Goal: Task Accomplishment & Management: Manage account settings

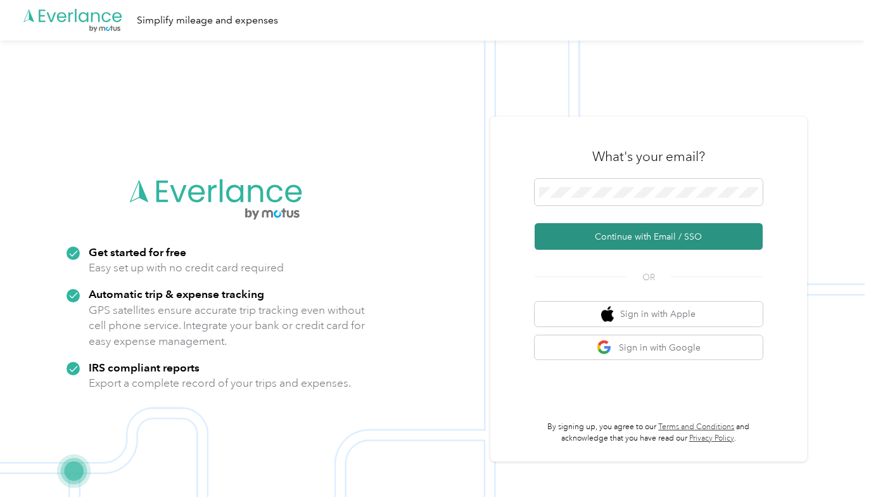
click at [561, 231] on button "Continue with Email / SSO" at bounding box center [649, 236] width 228 height 27
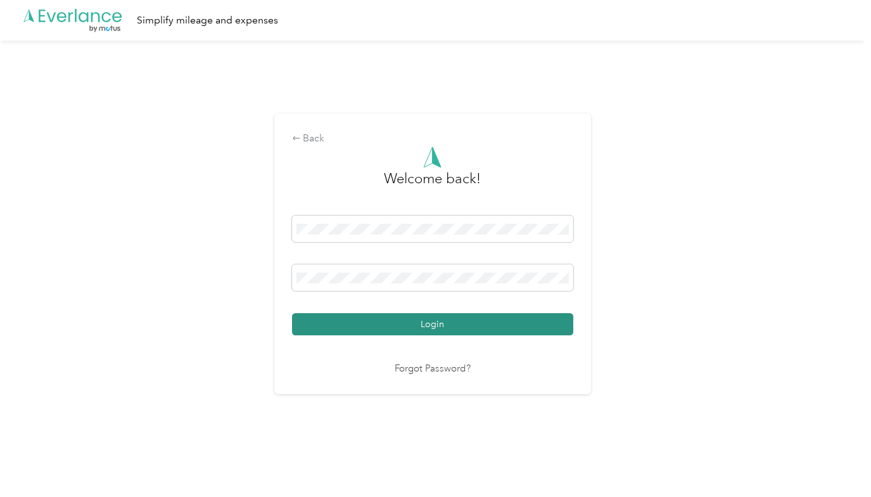
click at [436, 323] on button "Login" at bounding box center [432, 324] width 281 height 22
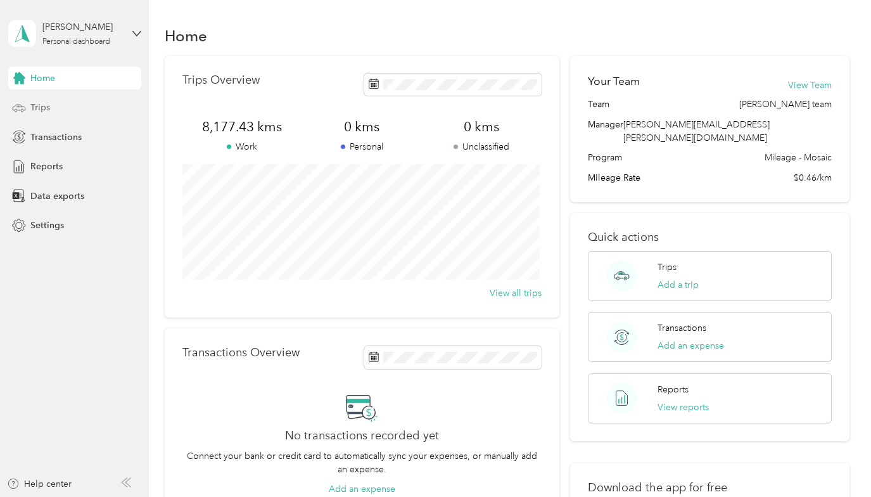
click at [39, 107] on span "Trips" at bounding box center [40, 107] width 20 height 13
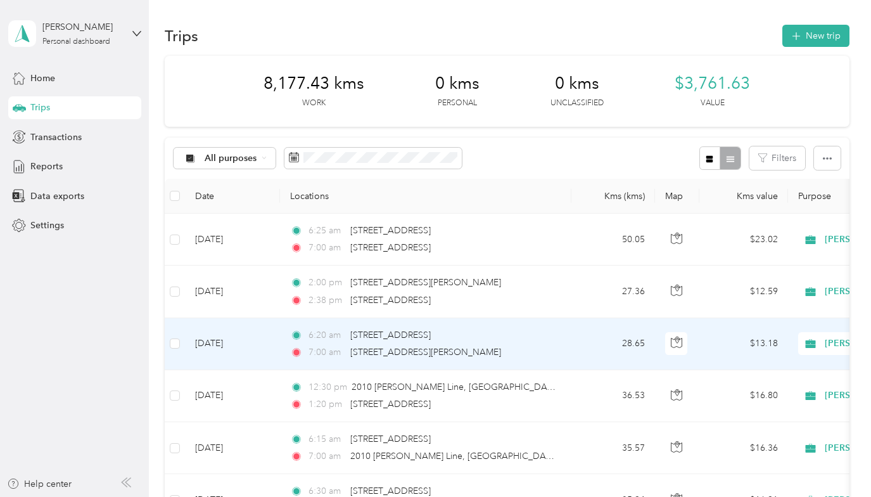
click at [223, 341] on td "[DATE]" at bounding box center [232, 344] width 95 height 52
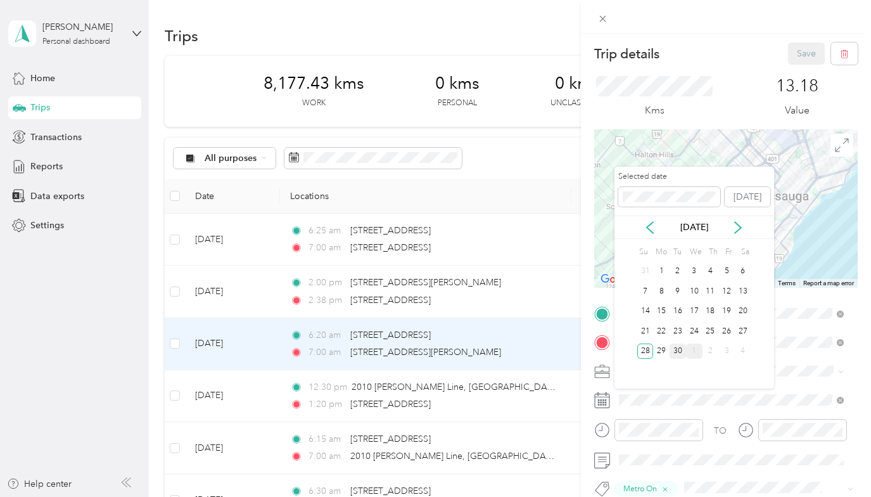
click at [677, 352] on div "30" at bounding box center [678, 351] width 16 height 16
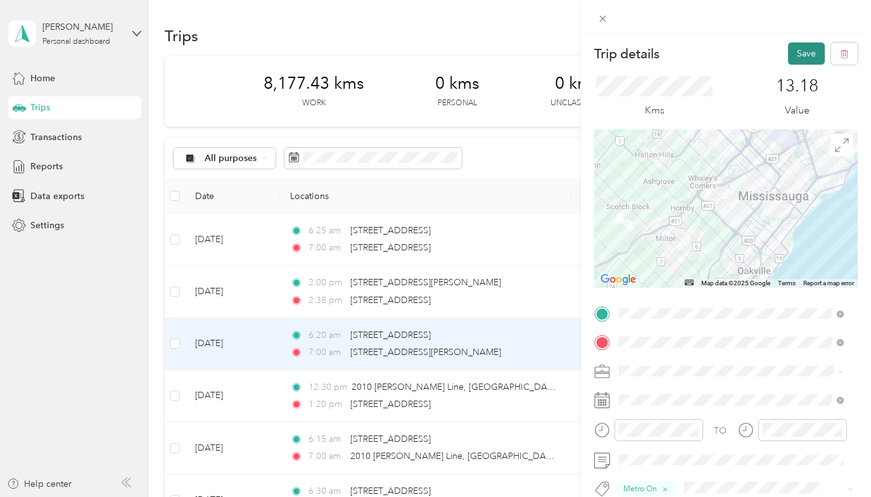
click at [799, 52] on button "Save" at bounding box center [806, 53] width 37 height 22
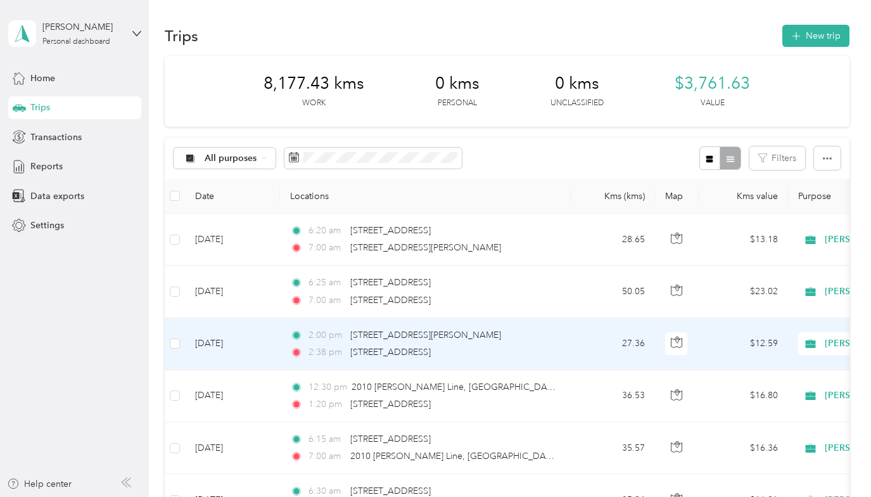
click at [215, 341] on td "[DATE]" at bounding box center [232, 344] width 95 height 52
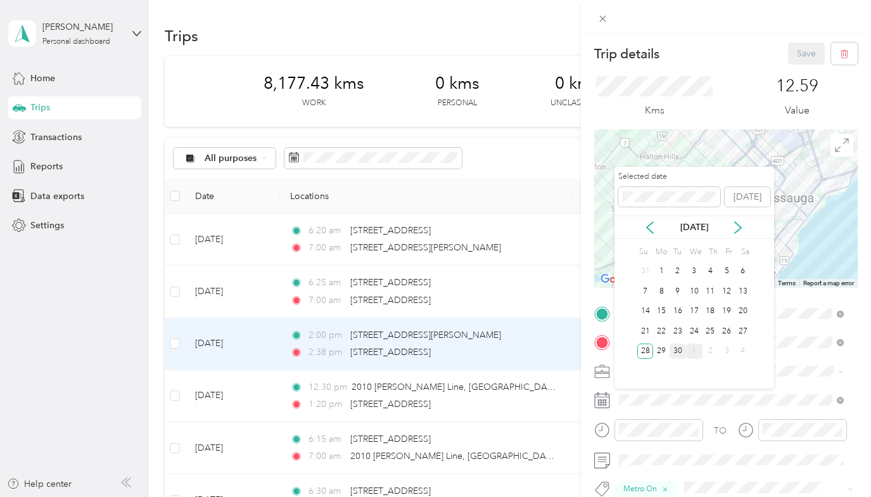
click at [681, 350] on div "30" at bounding box center [678, 351] width 16 height 16
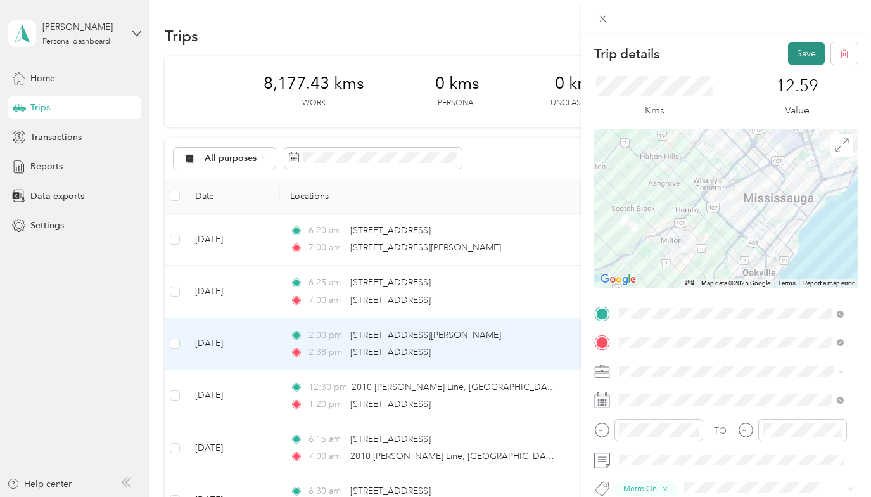
click at [798, 50] on button "Save" at bounding box center [806, 53] width 37 height 22
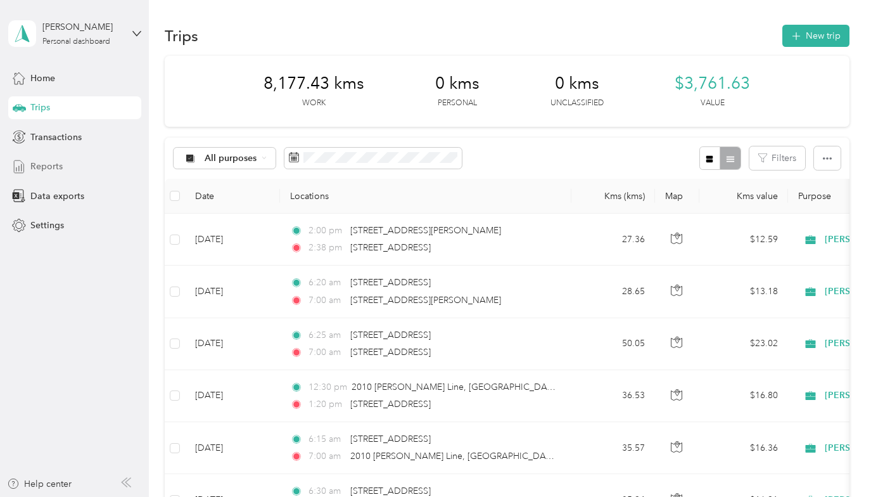
click at [45, 164] on span "Reports" at bounding box center [46, 166] width 32 height 13
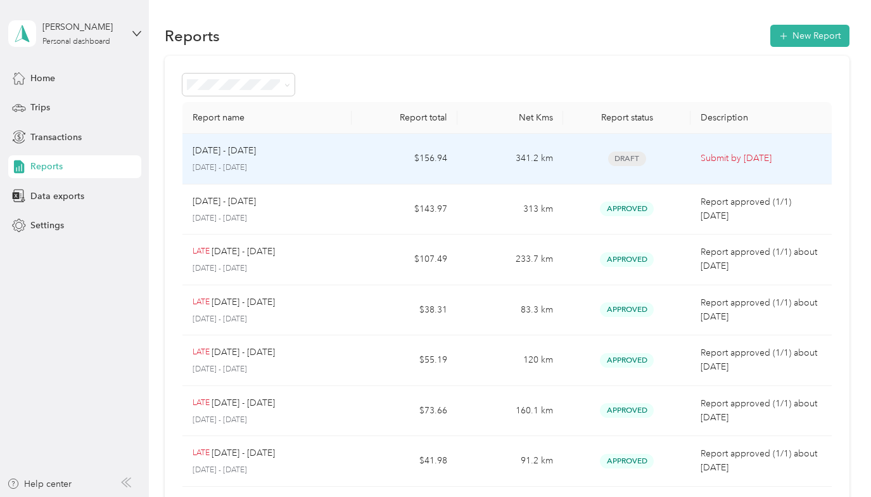
click at [741, 156] on p "Submit by [DATE]" at bounding box center [761, 158] width 121 height 14
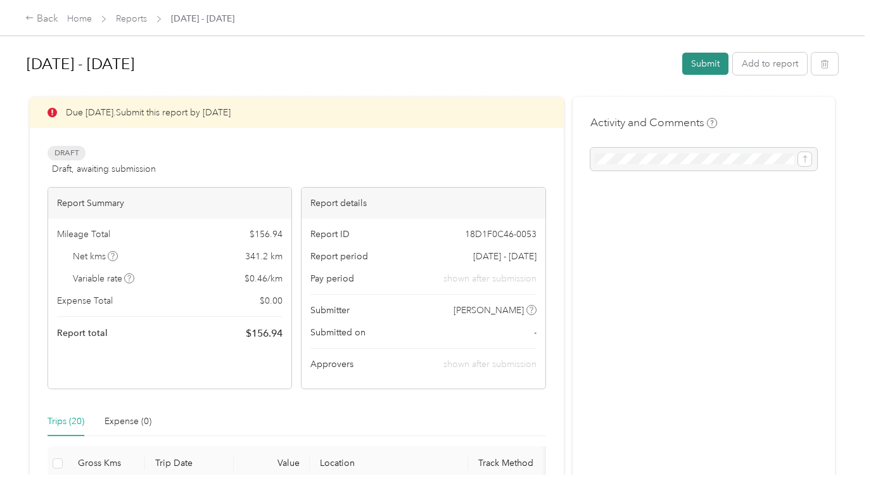
click at [700, 63] on button "Submit" at bounding box center [705, 64] width 46 height 22
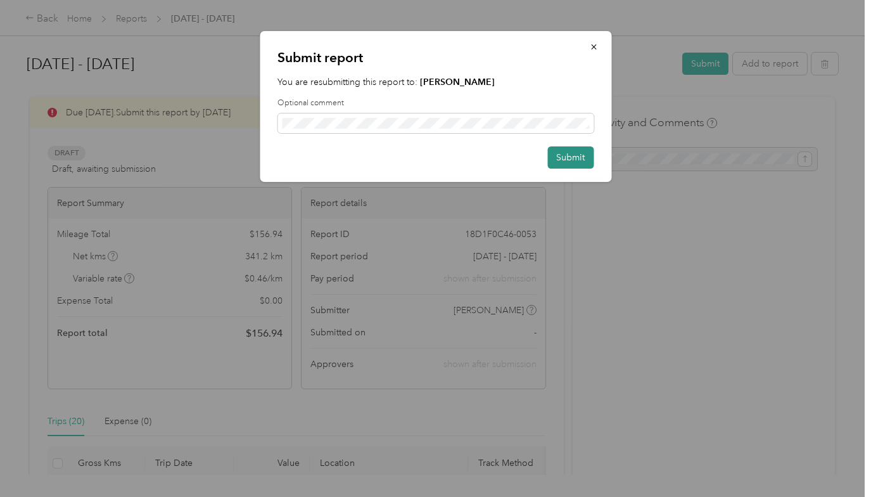
click at [568, 155] on button "Submit" at bounding box center [570, 157] width 46 height 22
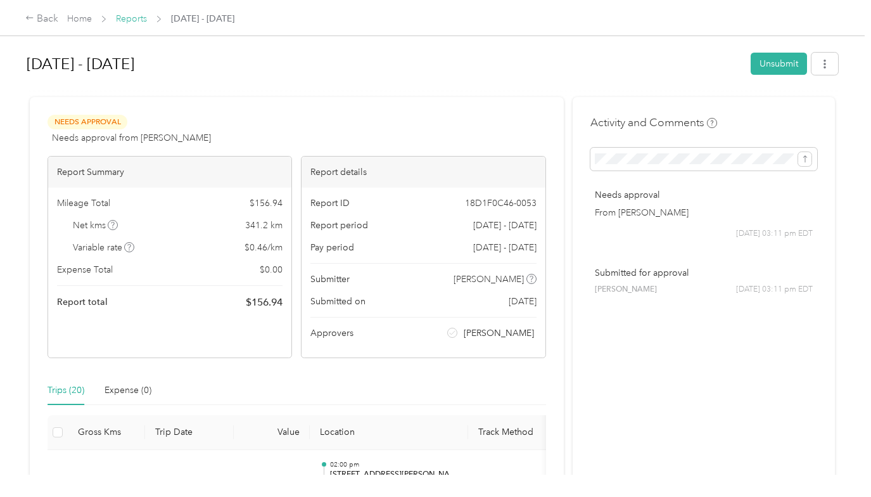
click at [134, 17] on link "Reports" at bounding box center [131, 18] width 31 height 11
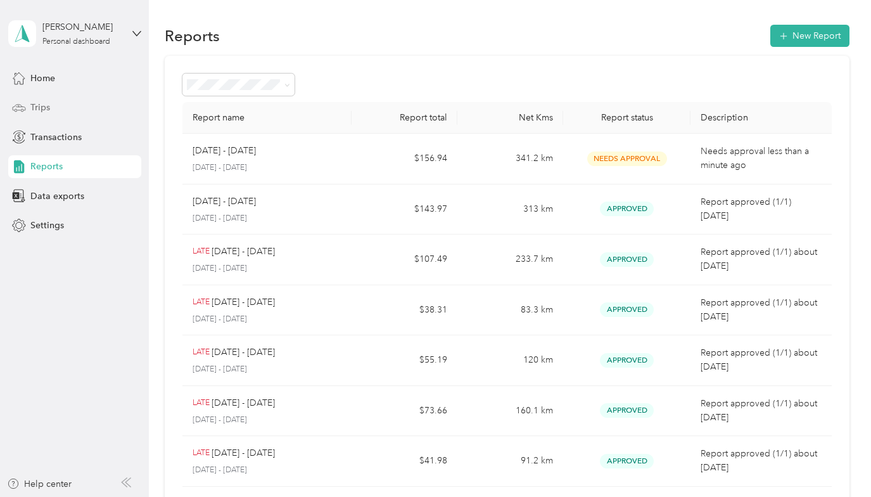
click at [42, 108] on span "Trips" at bounding box center [40, 107] width 20 height 13
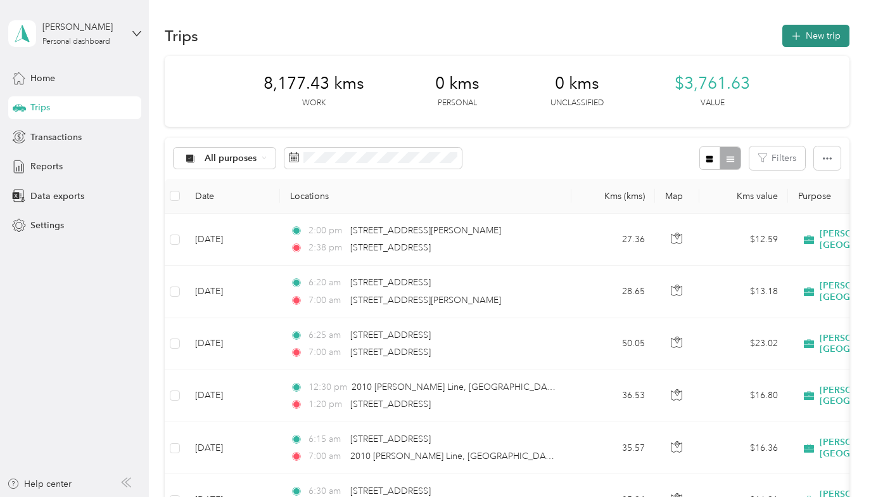
click at [810, 40] on button "New trip" at bounding box center [816, 36] width 67 height 22
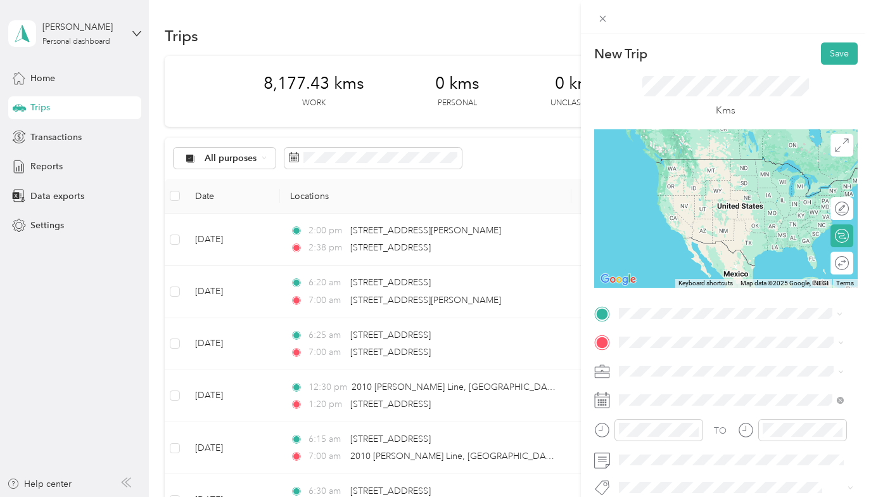
click at [666, 165] on span "[STREET_ADDRESS]" at bounding box center [683, 158] width 80 height 11
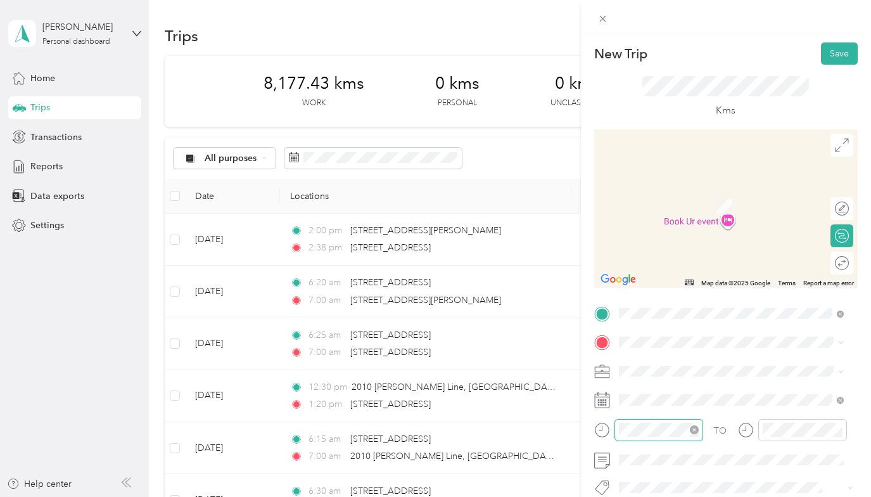
scroll to position [213, 0]
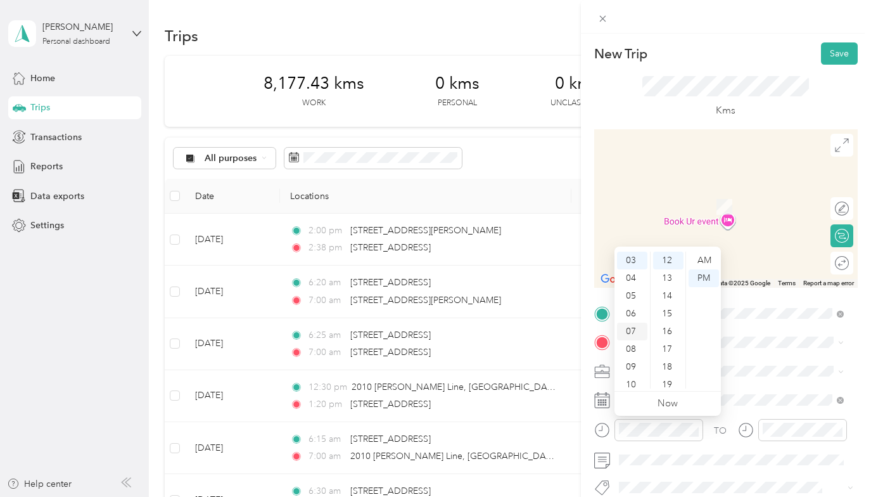
click at [633, 311] on div "06" at bounding box center [632, 314] width 30 height 18
click at [667, 323] on div "30" at bounding box center [668, 326] width 30 height 18
click at [707, 257] on div "AM" at bounding box center [704, 261] width 30 height 18
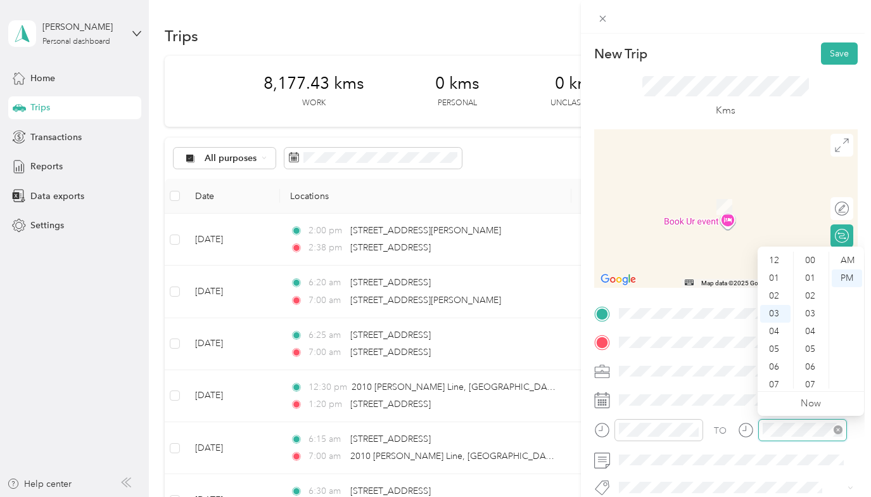
scroll to position [53, 0]
click at [772, 329] on div "07" at bounding box center [775, 332] width 30 height 18
drag, startPoint x: 810, startPoint y: 258, endPoint x: 831, endPoint y: 259, distance: 21.6
click at [810, 258] on div "00" at bounding box center [811, 261] width 30 height 18
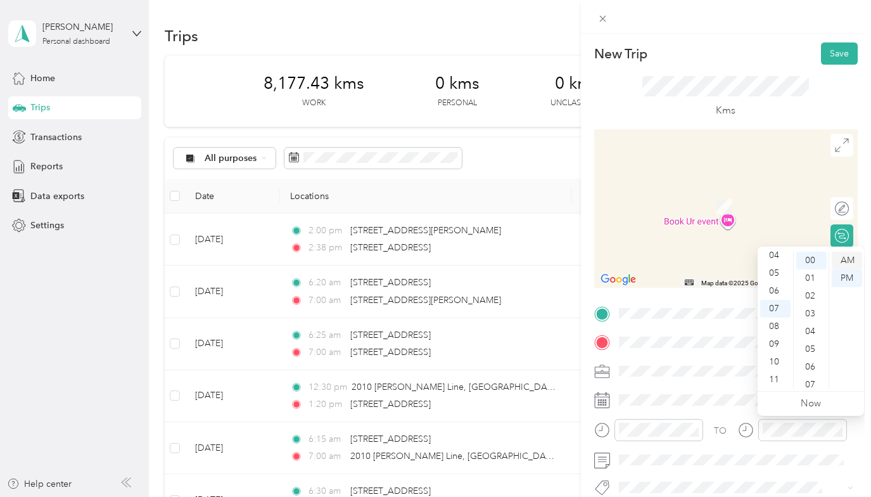
click at [845, 260] on div "AM" at bounding box center [847, 261] width 30 height 18
click at [664, 246] on div at bounding box center [726, 208] width 264 height 158
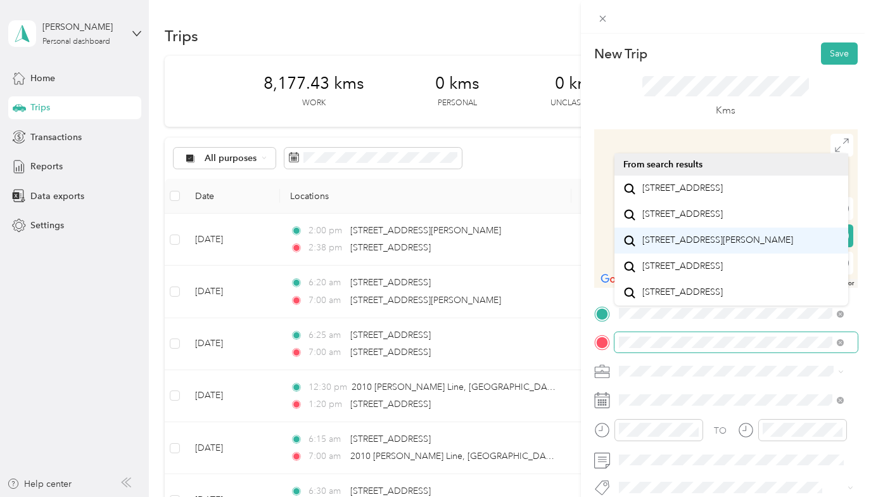
scroll to position [22, 0]
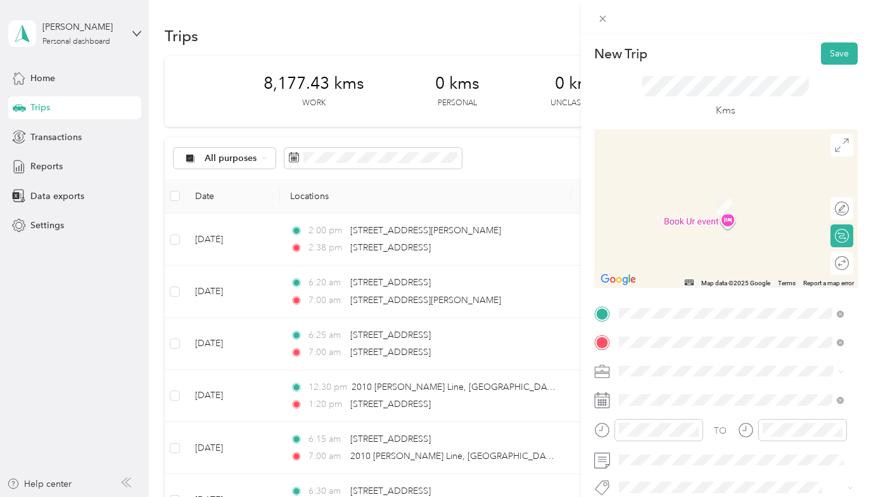
click at [675, 272] on span "[STREET_ADDRESS]" at bounding box center [683, 265] width 80 height 11
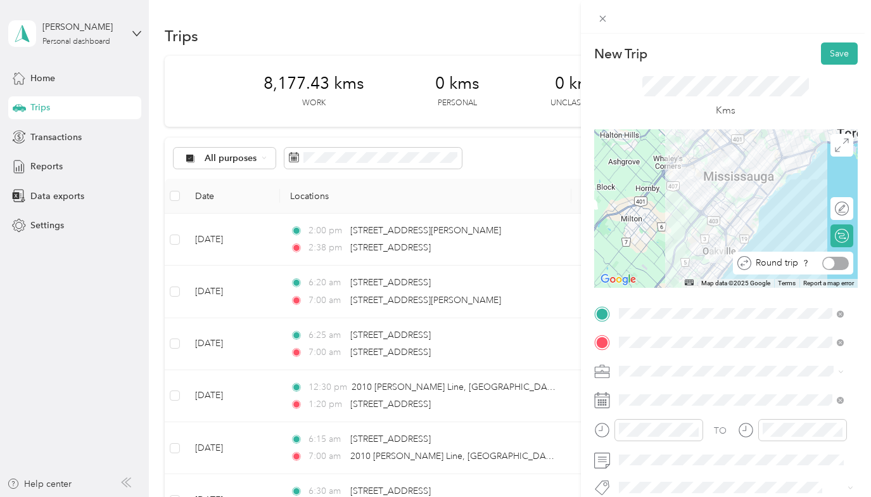
click at [831, 265] on div at bounding box center [835, 263] width 27 height 13
click at [835, 143] on icon at bounding box center [842, 145] width 14 height 14
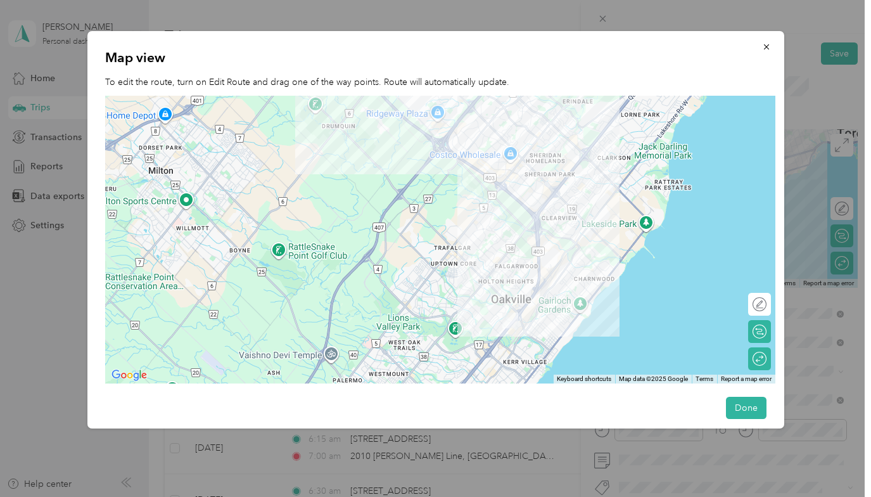
drag, startPoint x: 514, startPoint y: 306, endPoint x: 650, endPoint y: 255, distance: 145.4
click at [649, 250] on div at bounding box center [440, 240] width 671 height 288
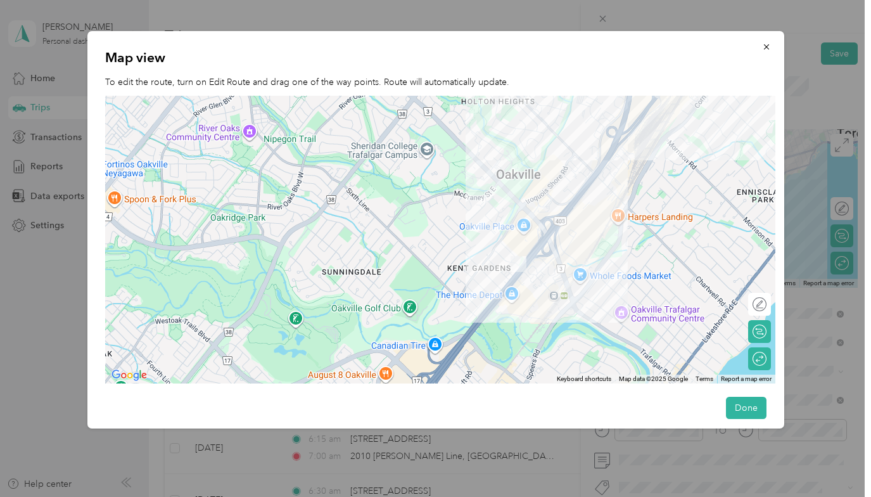
drag, startPoint x: 580, startPoint y: 310, endPoint x: 464, endPoint y: 221, distance: 145.9
click at [464, 221] on div at bounding box center [440, 240] width 671 height 288
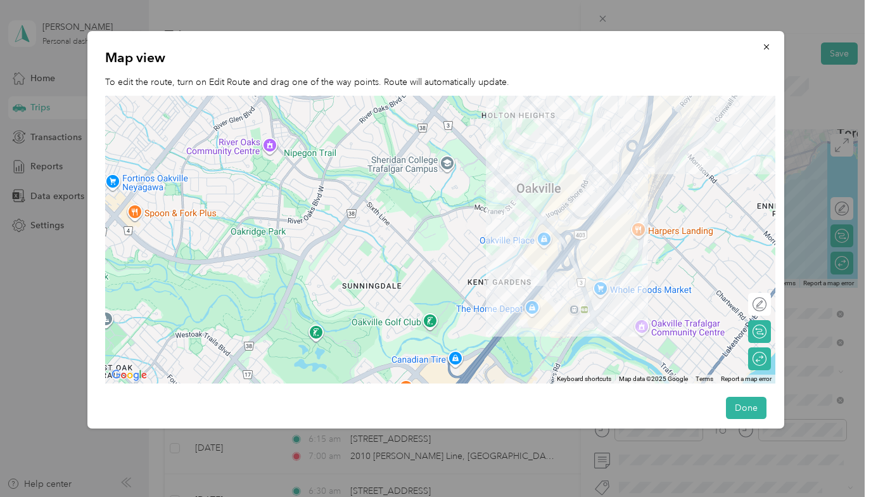
drag, startPoint x: 601, startPoint y: 268, endPoint x: 674, endPoint y: 308, distance: 83.1
click at [674, 308] on div at bounding box center [440, 240] width 671 height 288
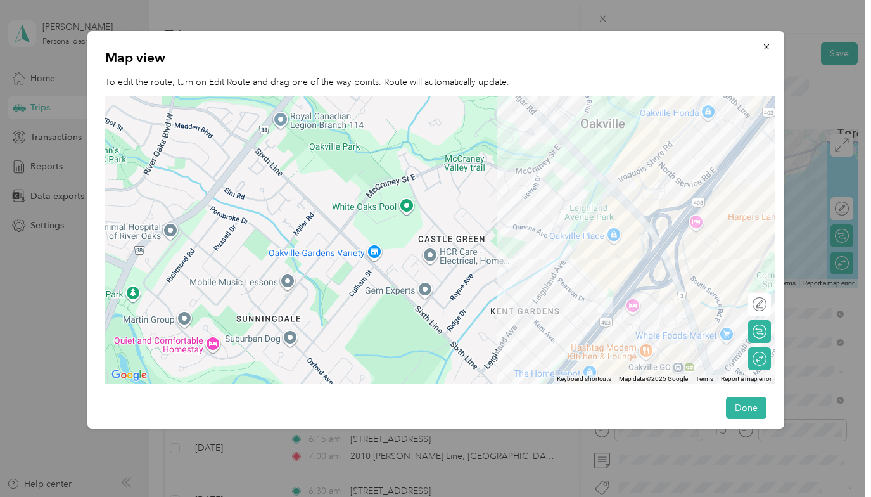
drag, startPoint x: 729, startPoint y: 191, endPoint x: 747, endPoint y: 217, distance: 31.5
click at [747, 217] on div at bounding box center [440, 240] width 671 height 288
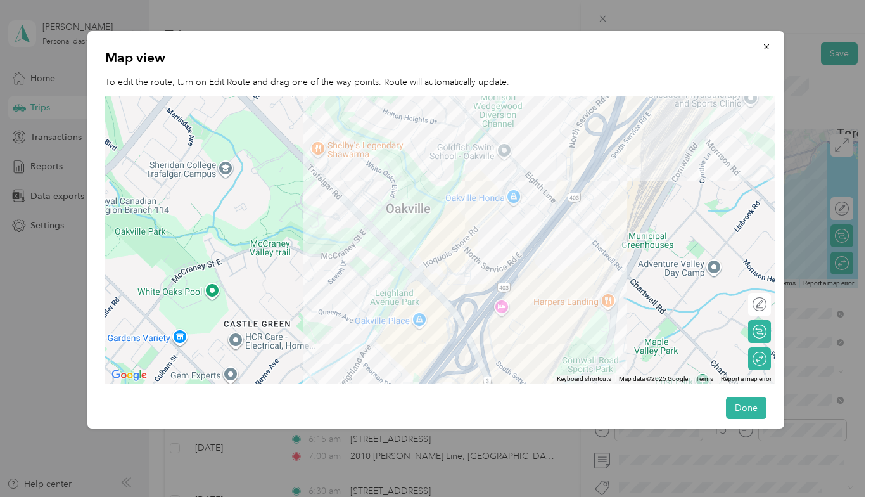
drag, startPoint x: 637, startPoint y: 242, endPoint x: 408, endPoint y: 346, distance: 251.2
click at [408, 346] on div at bounding box center [440, 240] width 671 height 288
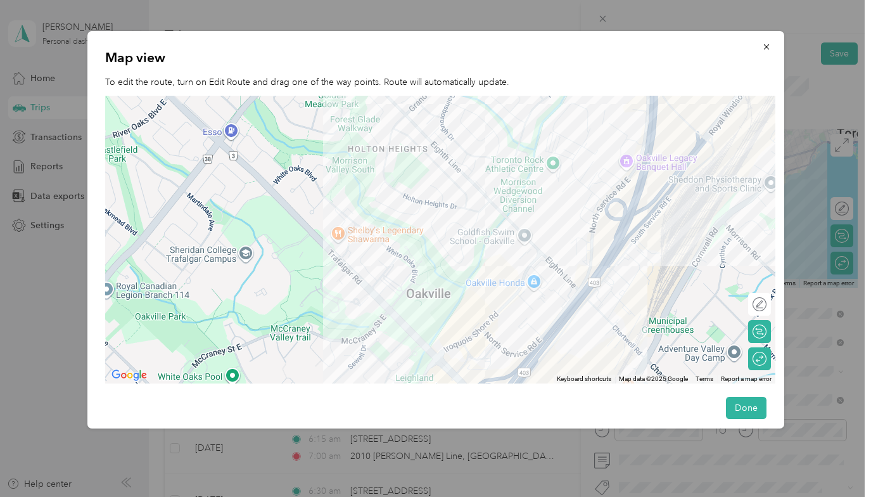
drag, startPoint x: 651, startPoint y: 205, endPoint x: 781, endPoint y: 166, distance: 135.5
click at [778, 168] on div "Map view To edit the route, turn on Edit Route and drag one of the way points. …" at bounding box center [435, 229] width 697 height 397
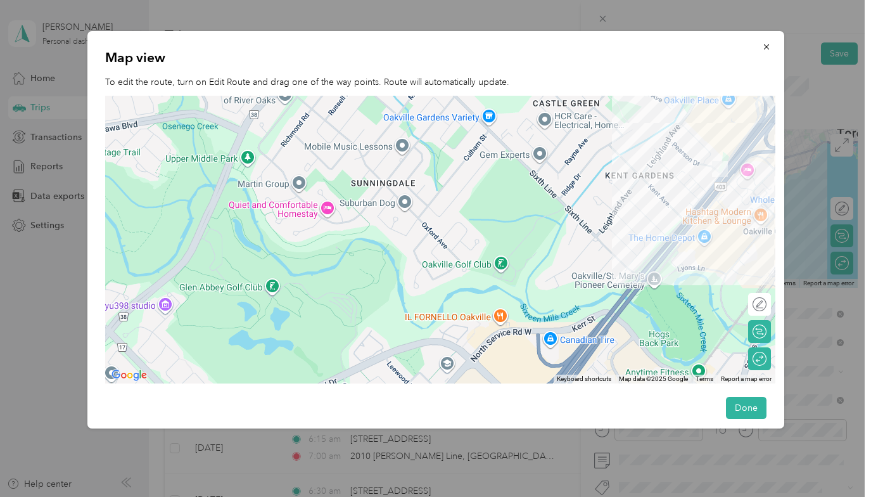
drag, startPoint x: 477, startPoint y: 369, endPoint x: 587, endPoint y: 238, distance: 171.8
click at [587, 238] on div at bounding box center [440, 240] width 671 height 288
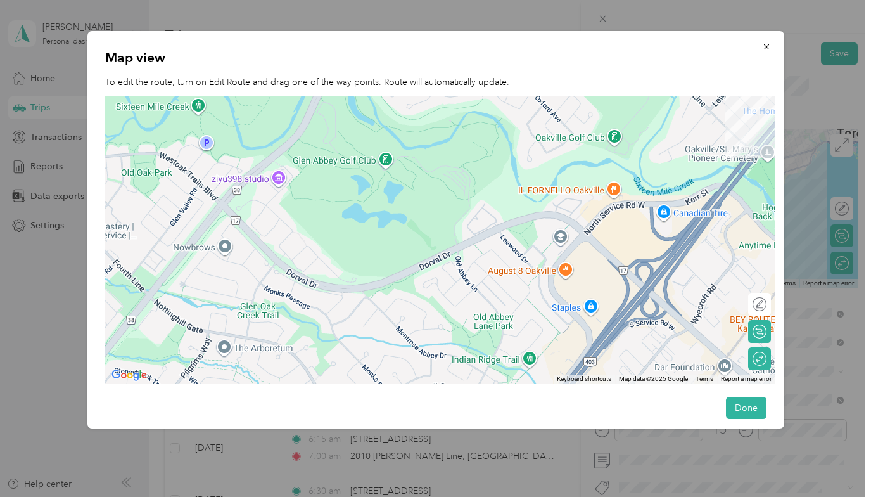
drag, startPoint x: 529, startPoint y: 349, endPoint x: 655, endPoint y: 237, distance: 168.3
click at [655, 237] on div at bounding box center [440, 240] width 671 height 288
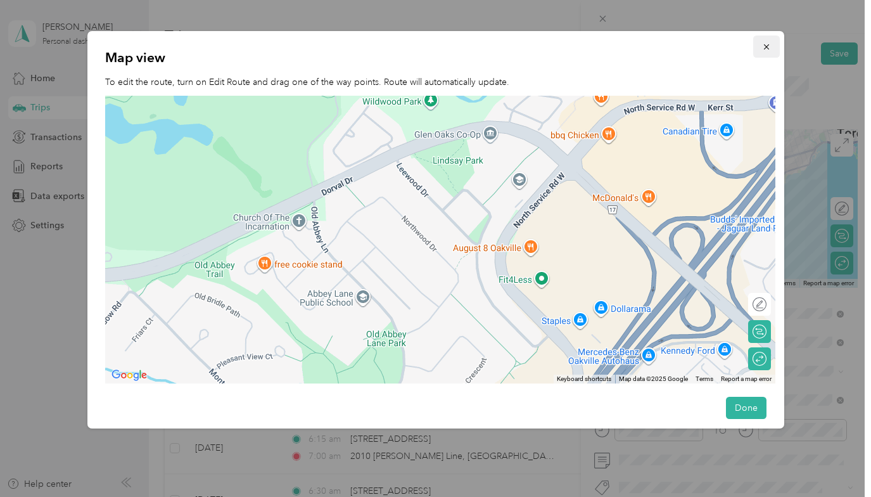
click at [764, 47] on icon "button" at bounding box center [766, 46] width 5 height 5
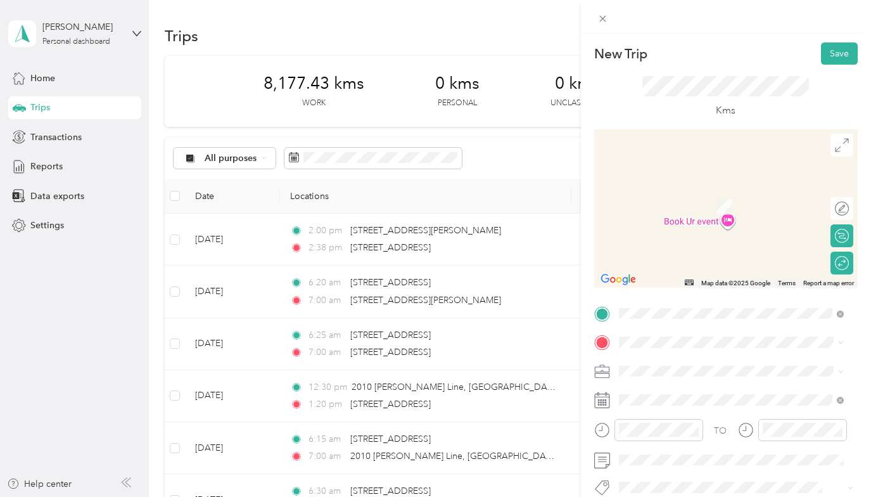
click at [663, 179] on span "[STREET_ADDRESS]" at bounding box center [683, 184] width 80 height 11
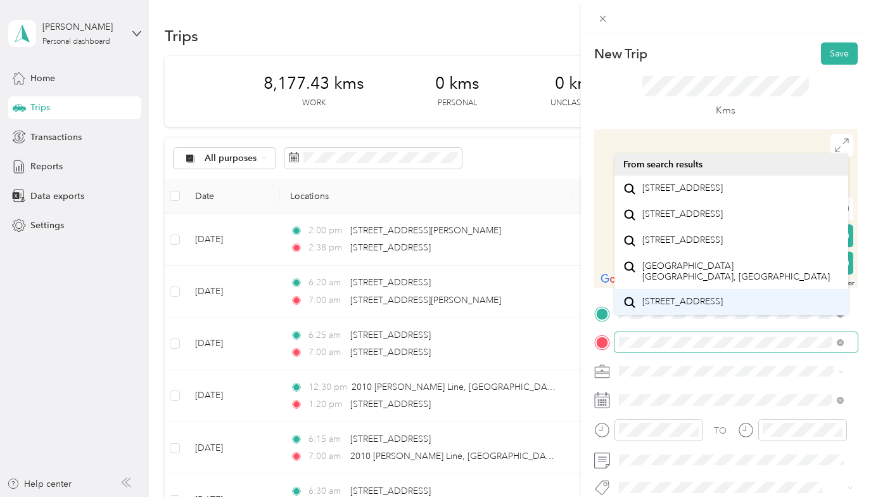
scroll to position [0, 0]
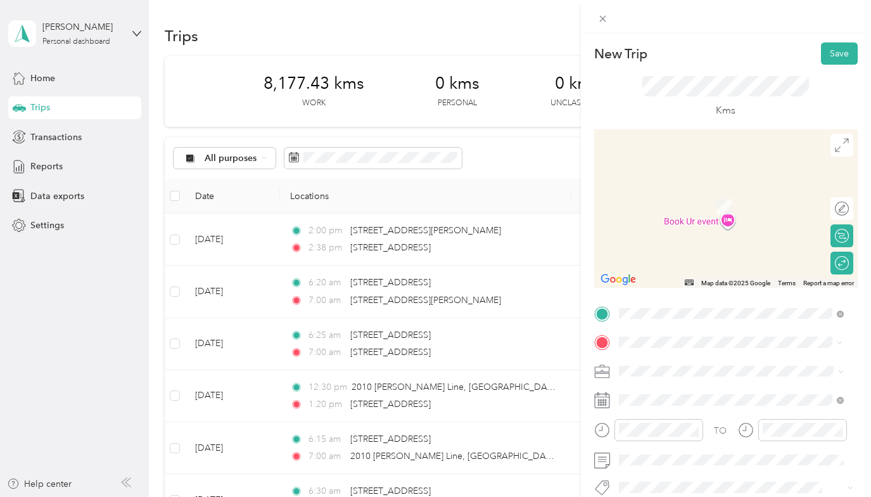
click at [668, 194] on span "[STREET_ADDRESS]" at bounding box center [683, 187] width 80 height 11
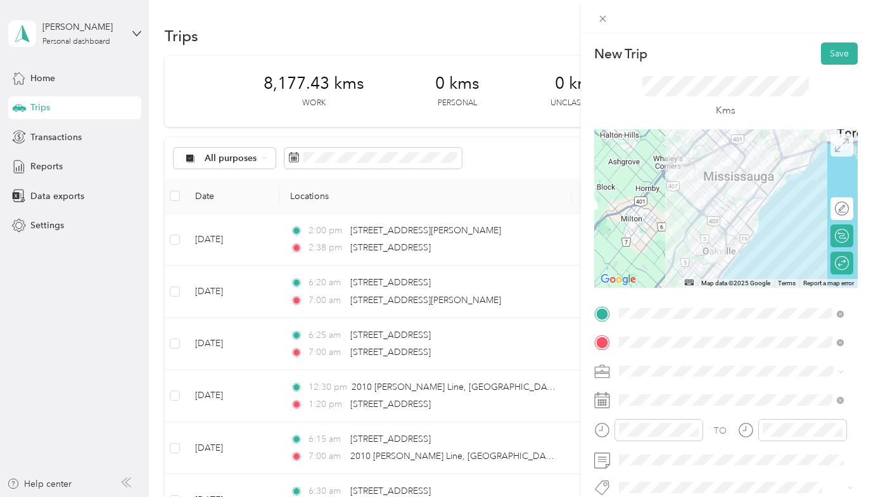
click at [835, 141] on icon at bounding box center [842, 145] width 14 height 14
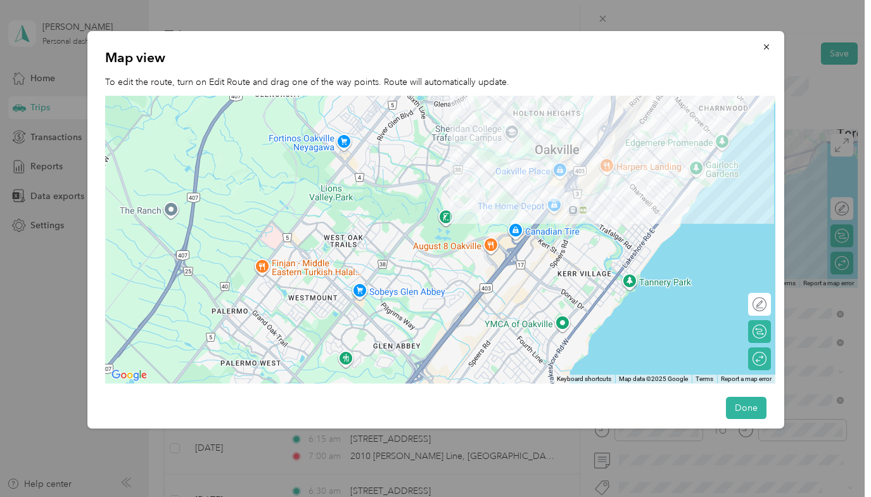
drag, startPoint x: 486, startPoint y: 329, endPoint x: 698, endPoint y: 112, distance: 303.4
click at [696, 108] on div at bounding box center [440, 240] width 671 height 288
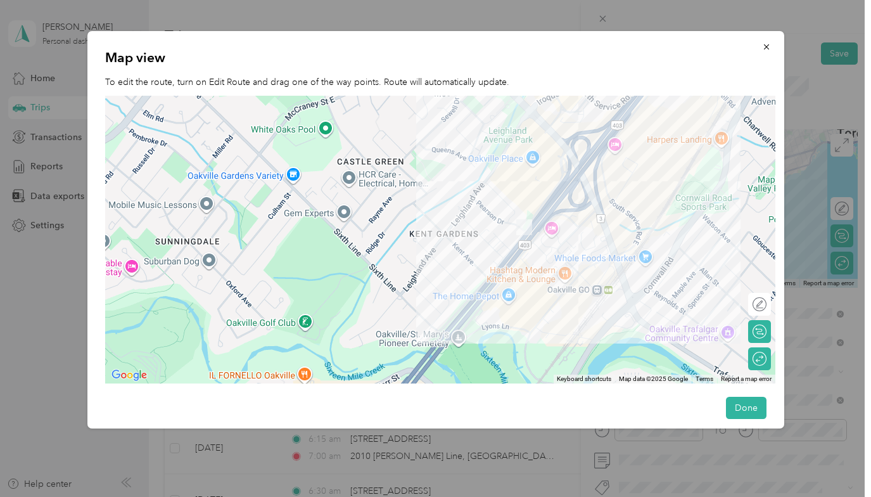
drag, startPoint x: 648, startPoint y: 101, endPoint x: 787, endPoint y: 82, distance: 140.7
click at [787, 82] on div "Map view To edit the route, turn on Edit Route and drag one of the way points. …" at bounding box center [784, 231] width 697 height 401
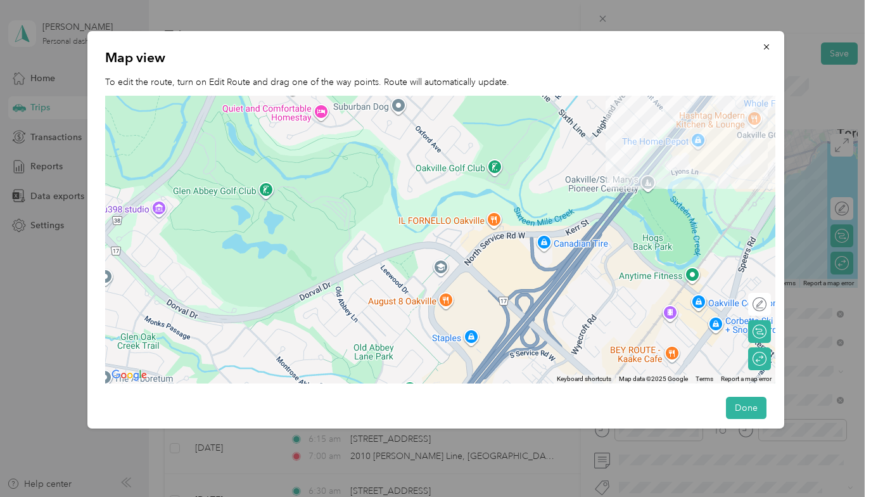
drag, startPoint x: 452, startPoint y: 279, endPoint x: 558, endPoint y: 181, distance: 143.5
click at [558, 181] on div at bounding box center [440, 240] width 671 height 288
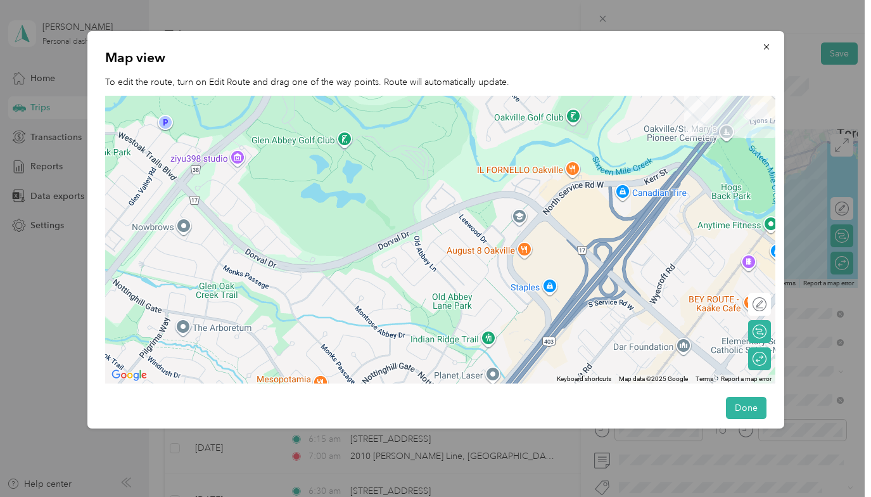
drag, startPoint x: 397, startPoint y: 328, endPoint x: 465, endPoint y: 288, distance: 79.0
click at [465, 288] on div at bounding box center [440, 240] width 671 height 288
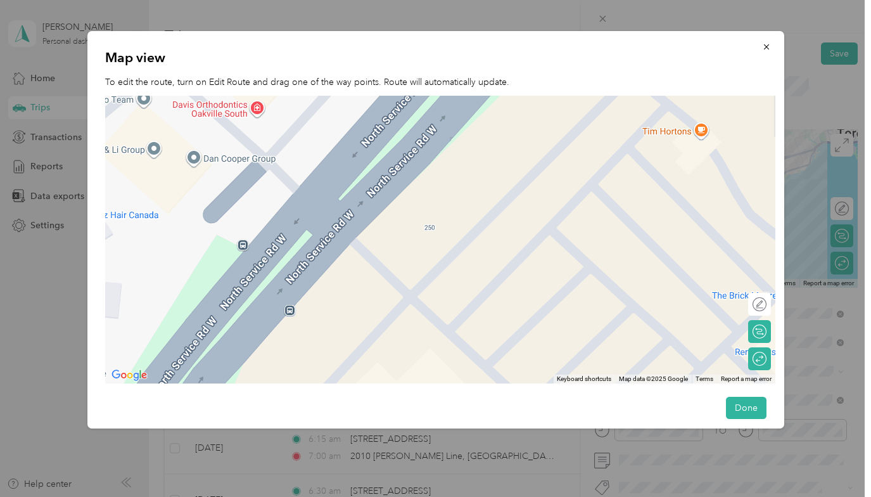
drag, startPoint x: 577, startPoint y: 146, endPoint x: 580, endPoint y: 335, distance: 188.9
click at [580, 335] on div at bounding box center [440, 240] width 671 height 288
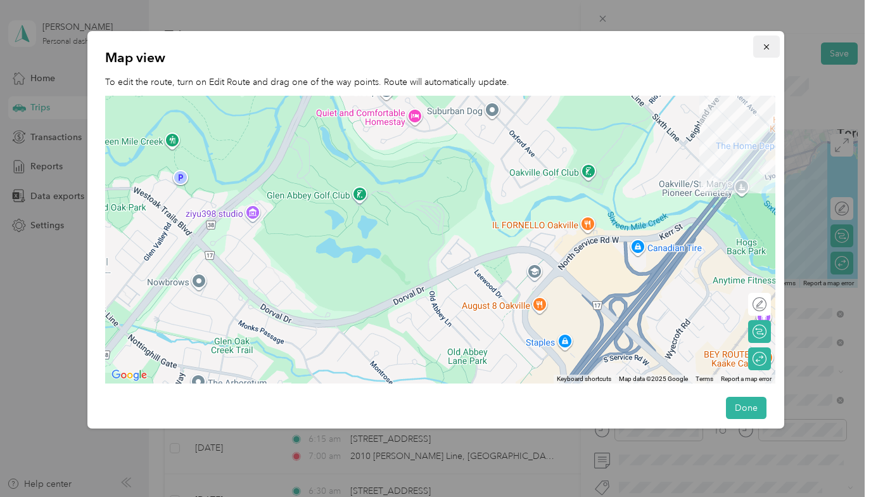
click at [762, 44] on icon "button" at bounding box center [766, 46] width 9 height 9
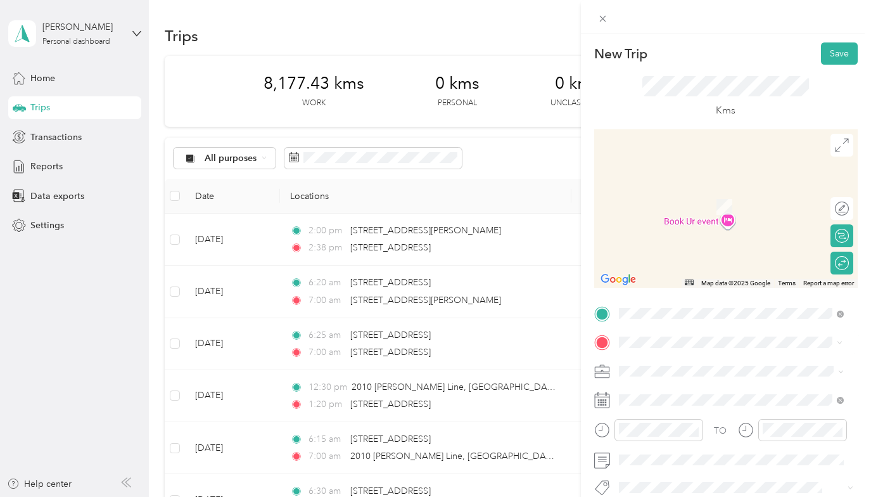
click at [679, 189] on span "[STREET_ADDRESS]" at bounding box center [683, 187] width 80 height 11
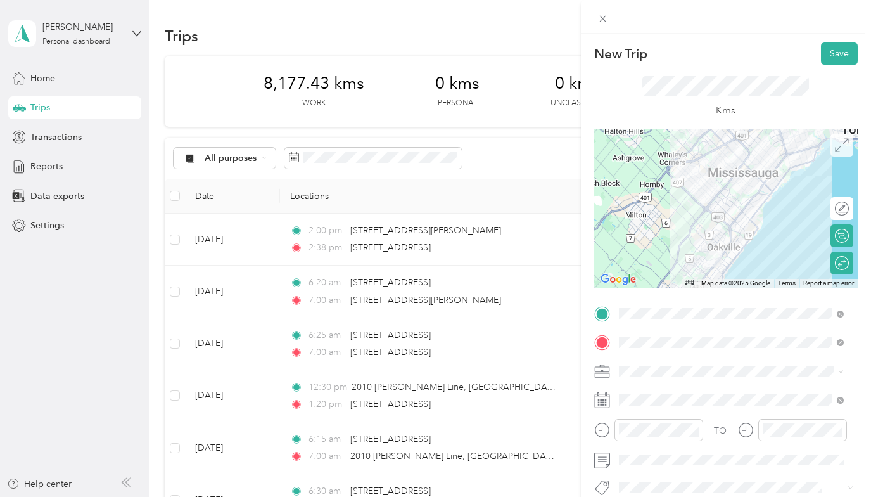
click at [835, 149] on icon at bounding box center [842, 145] width 14 height 14
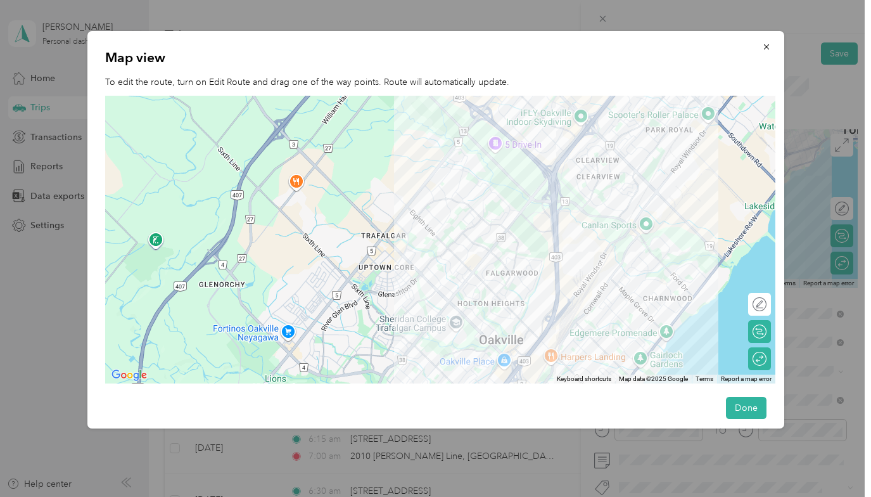
drag, startPoint x: 412, startPoint y: 387, endPoint x: 492, endPoint y: 120, distance: 278.0
click at [492, 120] on div "Map view To edit the route, turn on Edit Route and drag one of the way points. …" at bounding box center [435, 229] width 697 height 397
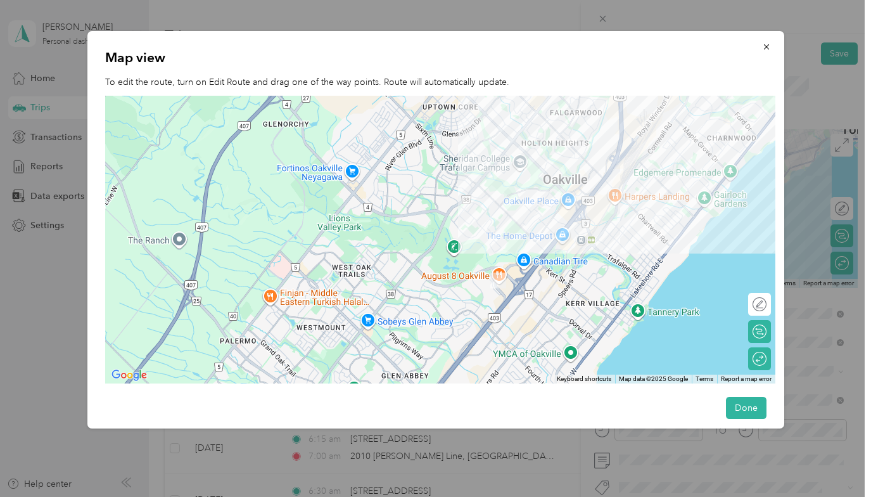
drag, startPoint x: 416, startPoint y: 255, endPoint x: 484, endPoint y: 89, distance: 179.3
click at [484, 89] on div "Map view To edit the route, turn on Edit Route and drag one of the way points. …" at bounding box center [435, 229] width 697 height 397
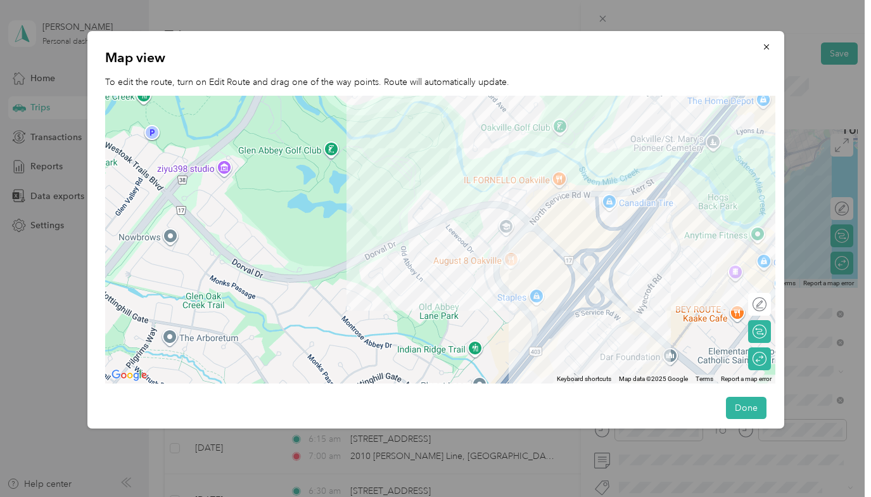
drag, startPoint x: 447, startPoint y: 309, endPoint x: 450, endPoint y: 189, distance: 119.8
click at [450, 191] on div at bounding box center [440, 240] width 671 height 288
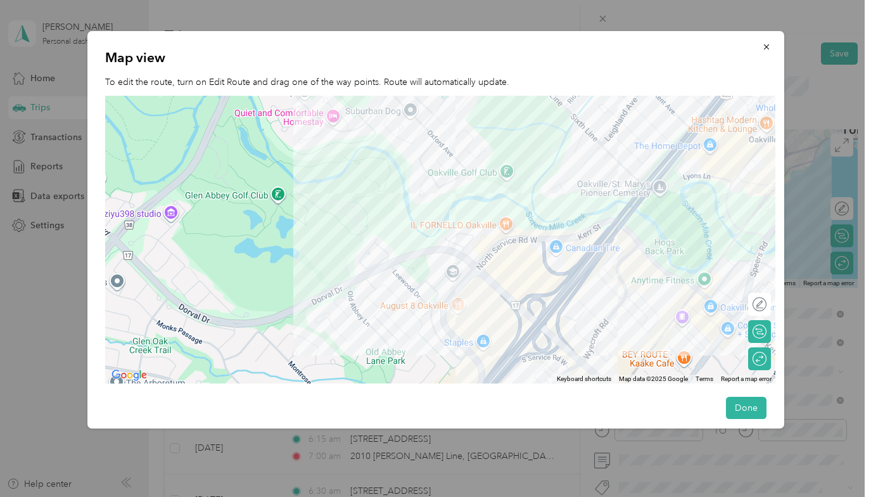
drag, startPoint x: 538, startPoint y: 250, endPoint x: 499, endPoint y: 326, distance: 85.9
click at [499, 326] on div at bounding box center [440, 240] width 671 height 288
click at [736, 407] on button "Done" at bounding box center [746, 408] width 41 height 22
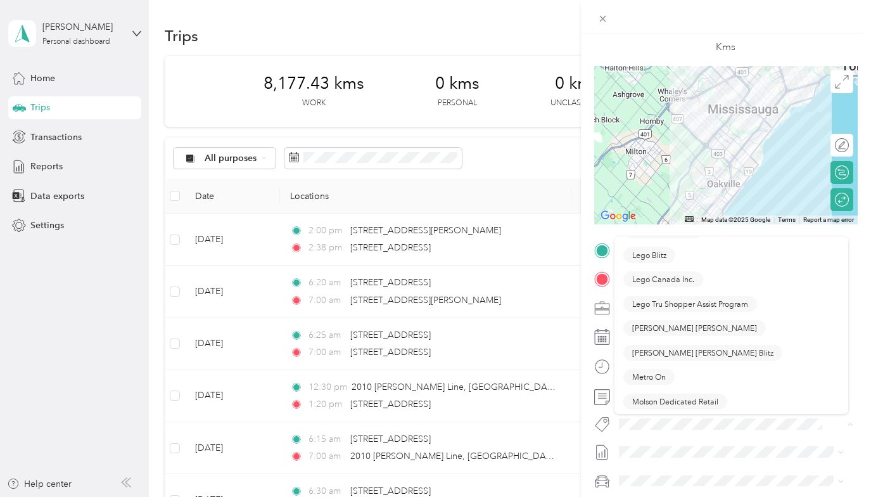
scroll to position [570, 0]
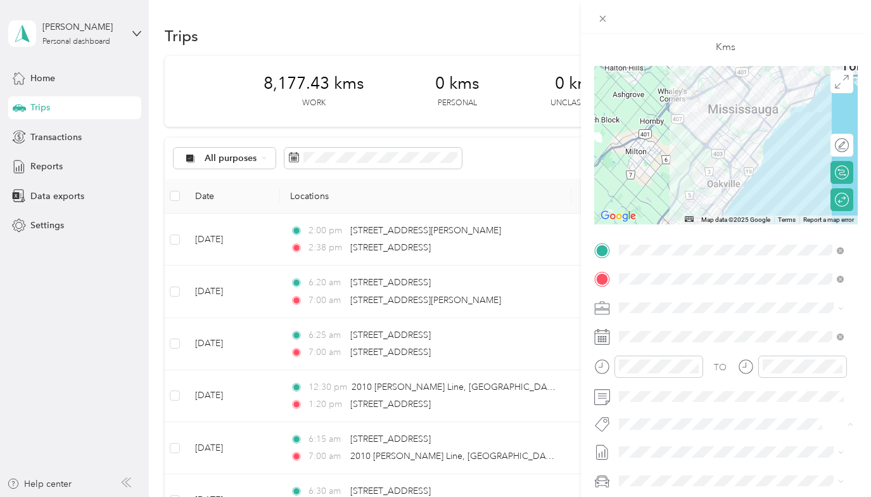
click at [643, 361] on span "Metro On" at bounding box center [649, 361] width 34 height 11
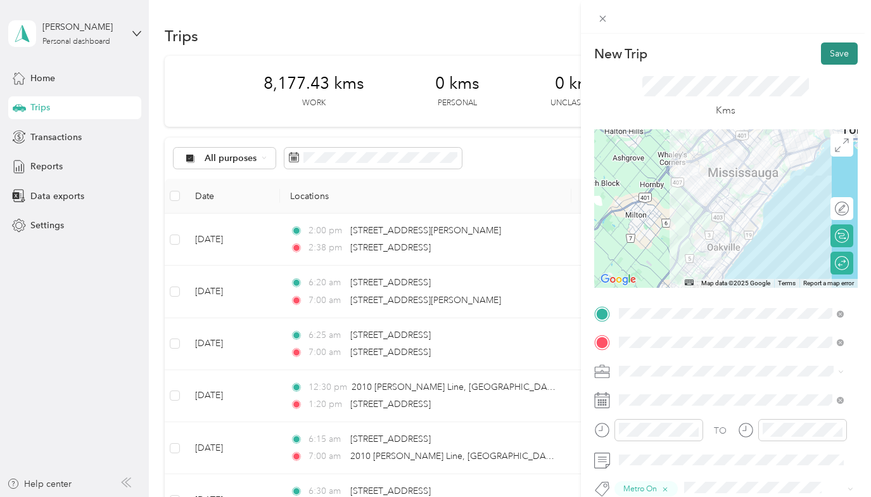
click at [826, 49] on button "Save" at bounding box center [839, 53] width 37 height 22
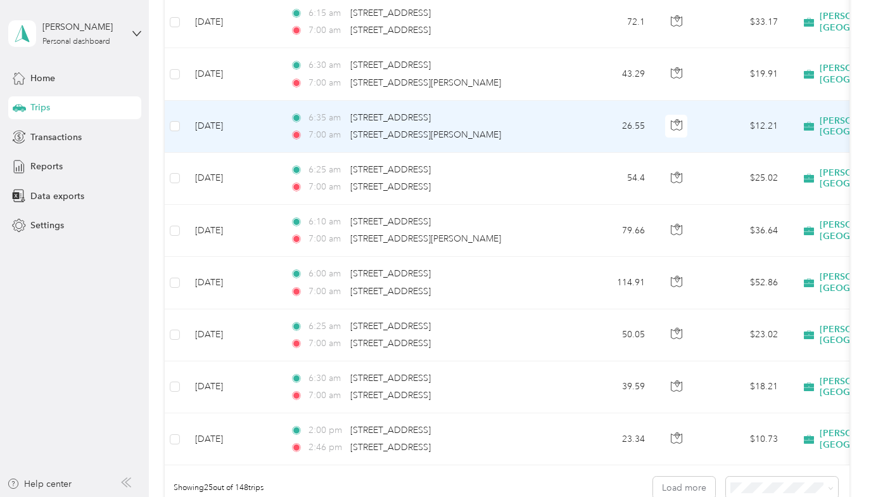
scroll to position [1077, 0]
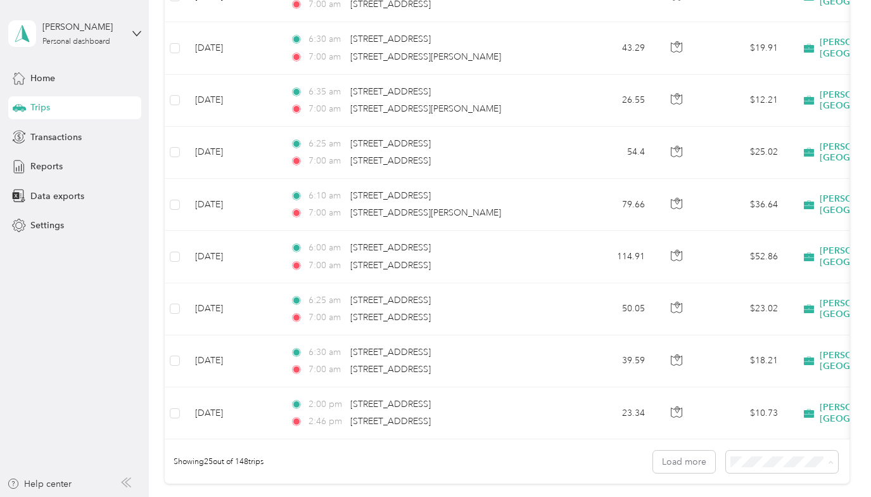
click at [740, 451] on li "100 per load" at bounding box center [779, 448] width 112 height 22
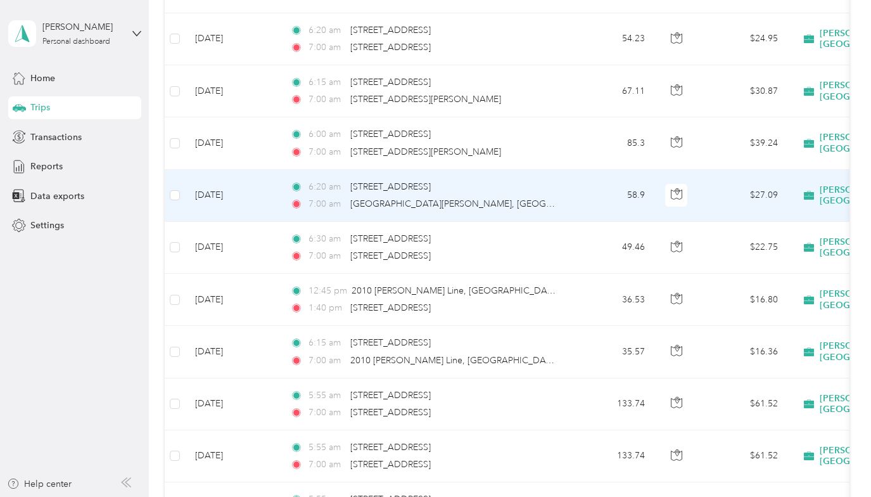
scroll to position [1838, 0]
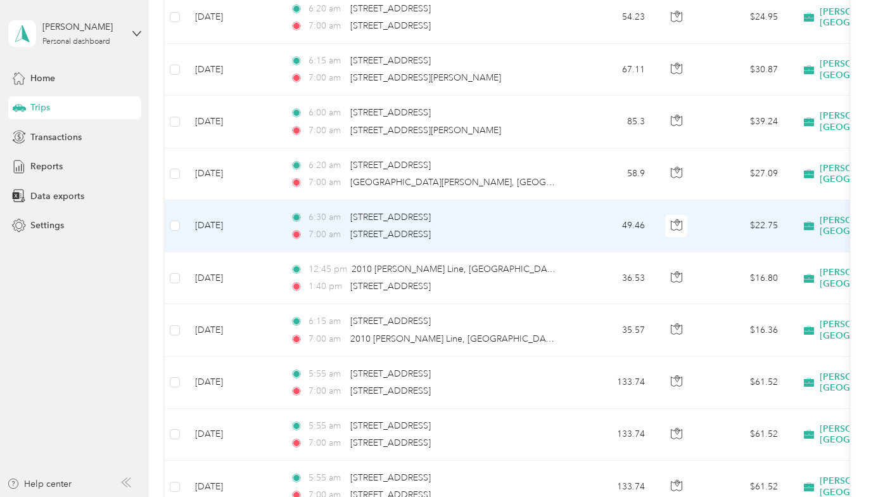
click at [214, 225] on td "[DATE]" at bounding box center [232, 226] width 95 height 52
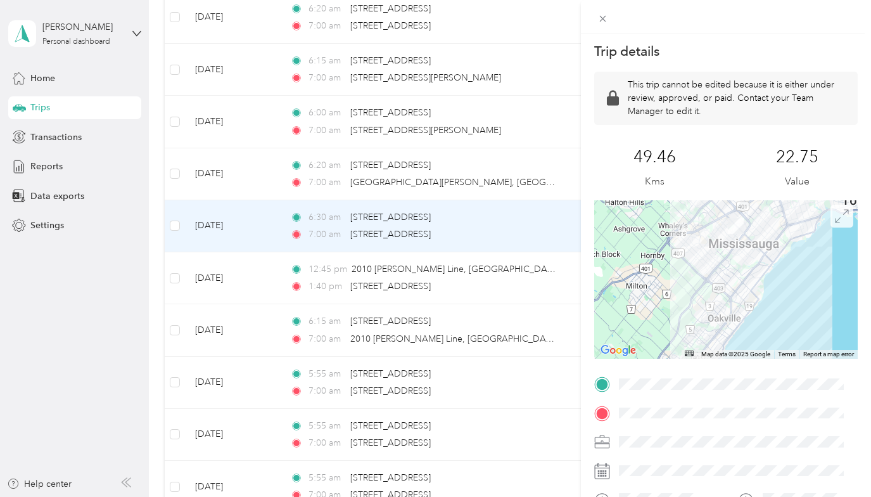
click at [835, 215] on icon at bounding box center [842, 216] width 14 height 14
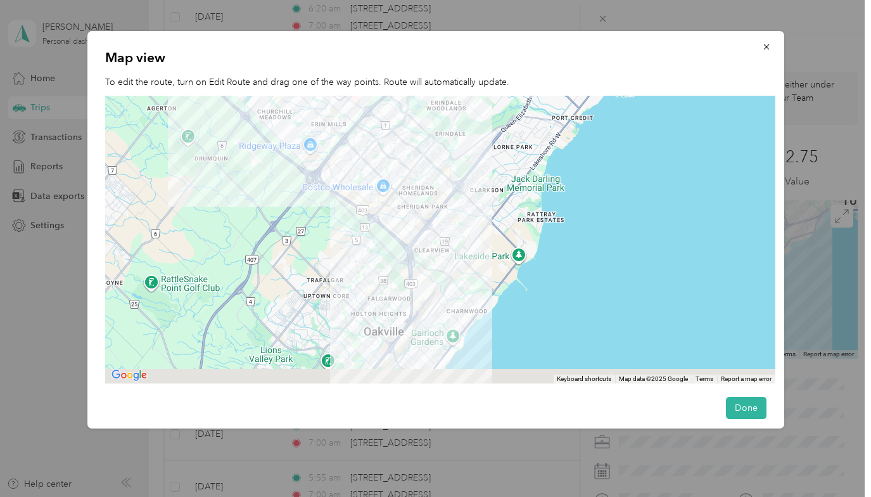
drag, startPoint x: 475, startPoint y: 310, endPoint x: 663, endPoint y: 212, distance: 212.5
click at [663, 212] on div at bounding box center [440, 240] width 671 height 288
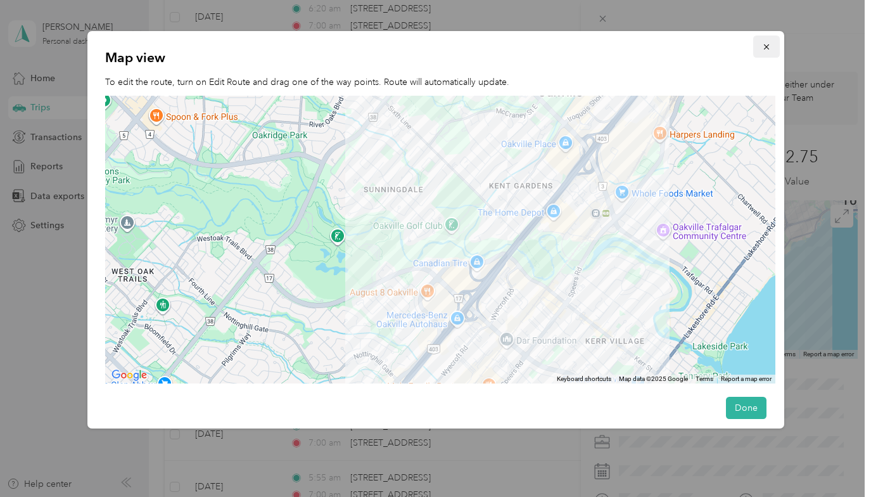
click at [762, 46] on icon "button" at bounding box center [766, 46] width 9 height 9
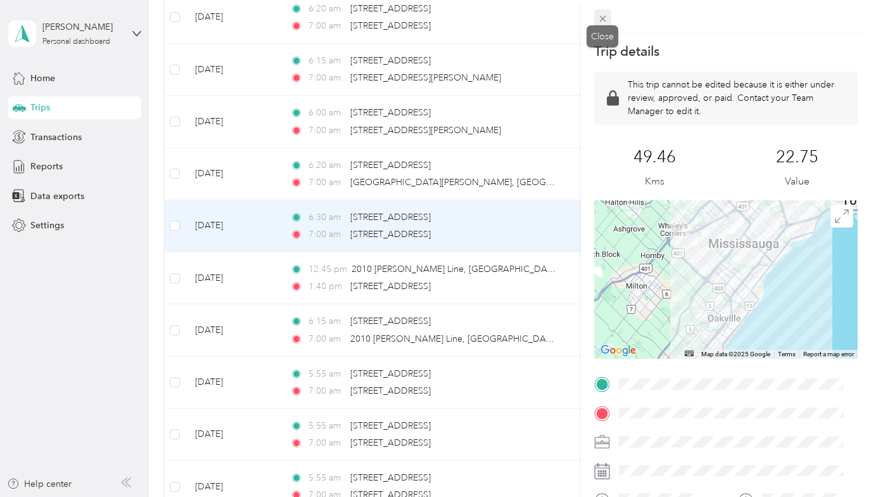
click at [599, 17] on icon at bounding box center [603, 18] width 11 height 11
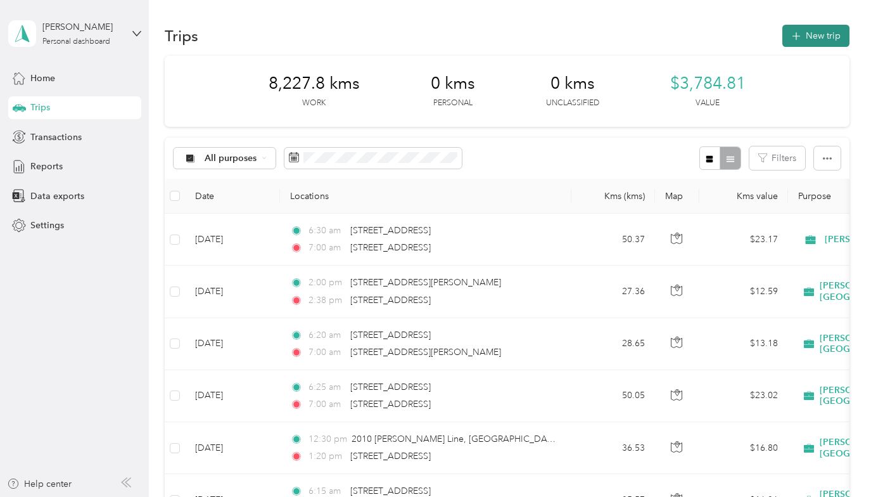
click at [821, 35] on button "New trip" at bounding box center [816, 36] width 67 height 22
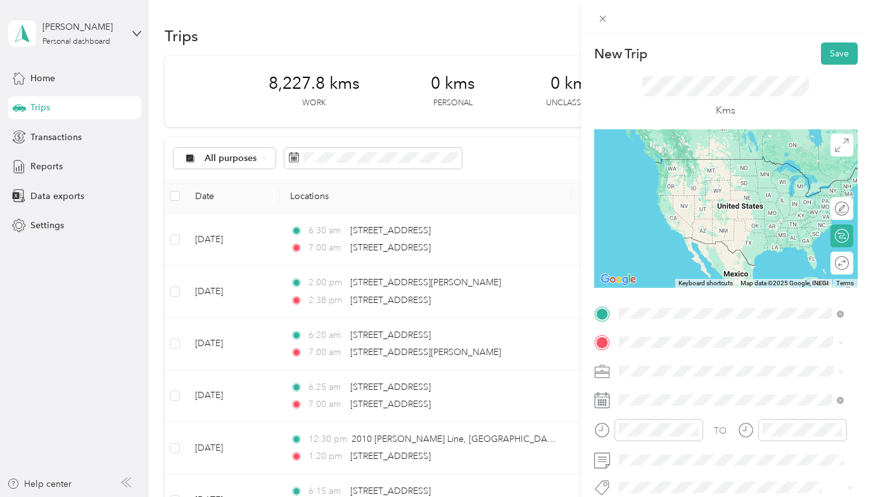
click at [670, 164] on span "[STREET_ADDRESS]" at bounding box center [683, 158] width 80 height 11
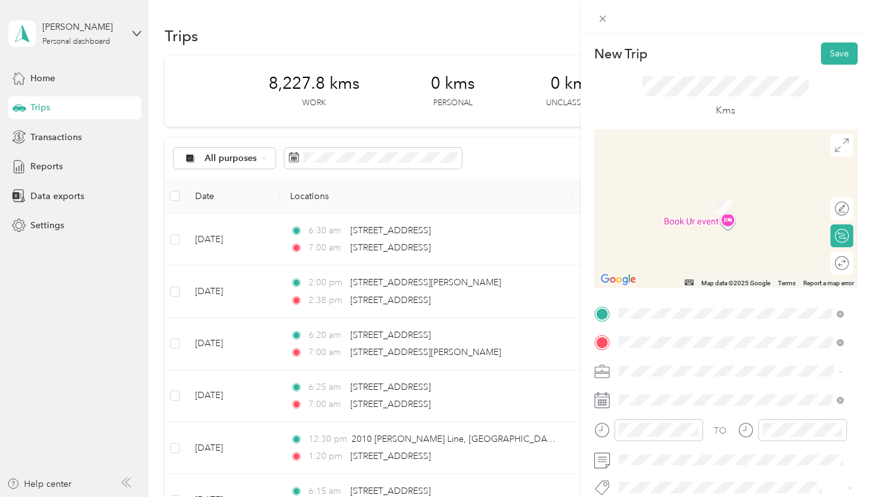
click at [689, 220] on span "[STREET_ADDRESS]" at bounding box center [683, 213] width 80 height 11
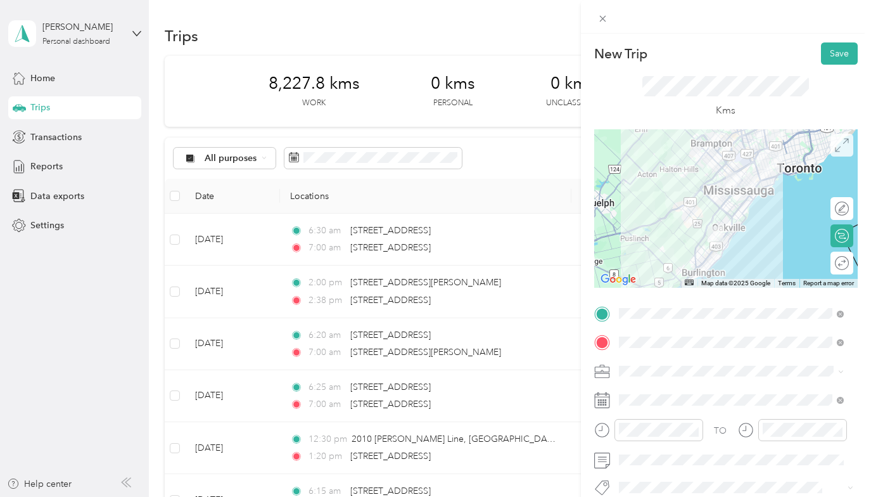
click at [835, 147] on icon at bounding box center [842, 145] width 14 height 14
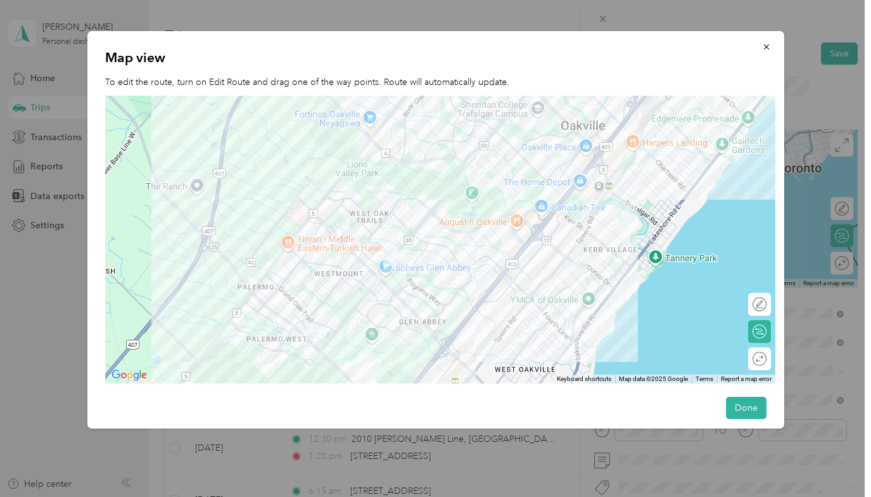
drag, startPoint x: 381, startPoint y: 342, endPoint x: 320, endPoint y: 276, distance: 90.1
click at [320, 276] on div at bounding box center [440, 240] width 671 height 288
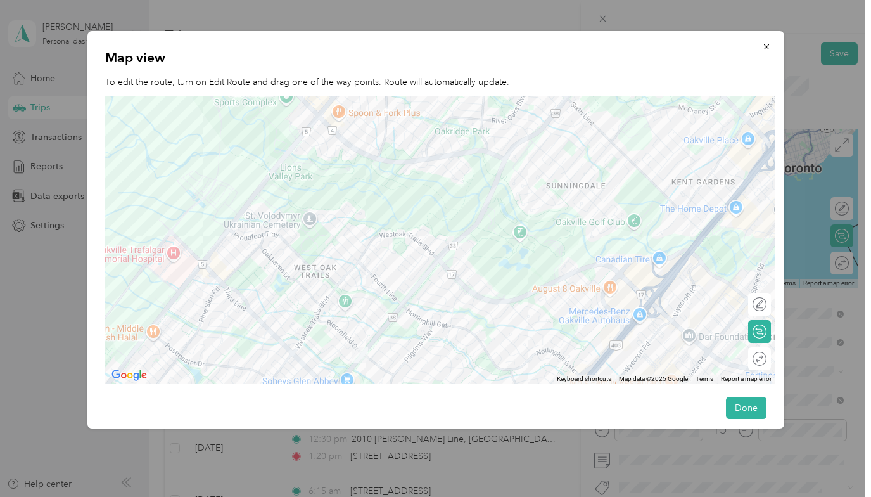
drag, startPoint x: 387, startPoint y: 280, endPoint x: 346, endPoint y: 490, distance: 213.6
click at [346, 496] on div "New Trip Save This trip cannot be edited because it is either under review, app…" at bounding box center [432, 497] width 865 height 0
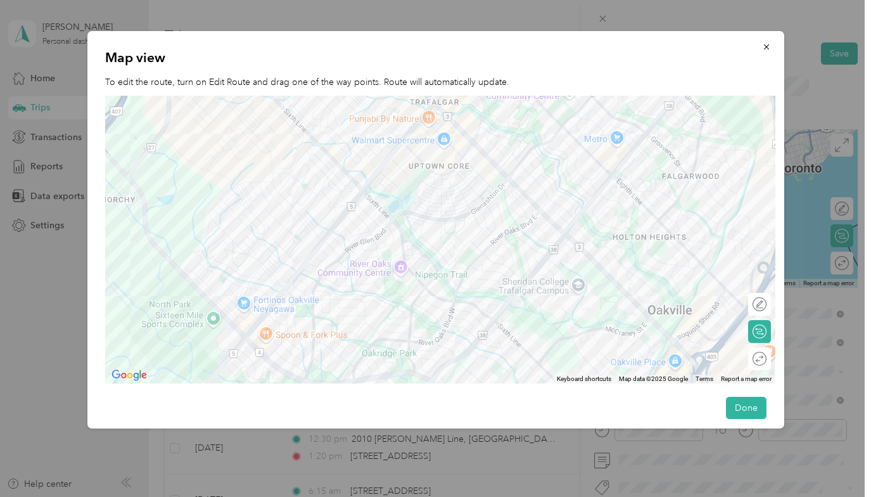
drag, startPoint x: 555, startPoint y: 212, endPoint x: 486, endPoint y: 397, distance: 198.1
click at [486, 397] on div "Map view To edit the route, turn on Edit Route and drag one of the way points. …" at bounding box center [435, 229] width 697 height 397
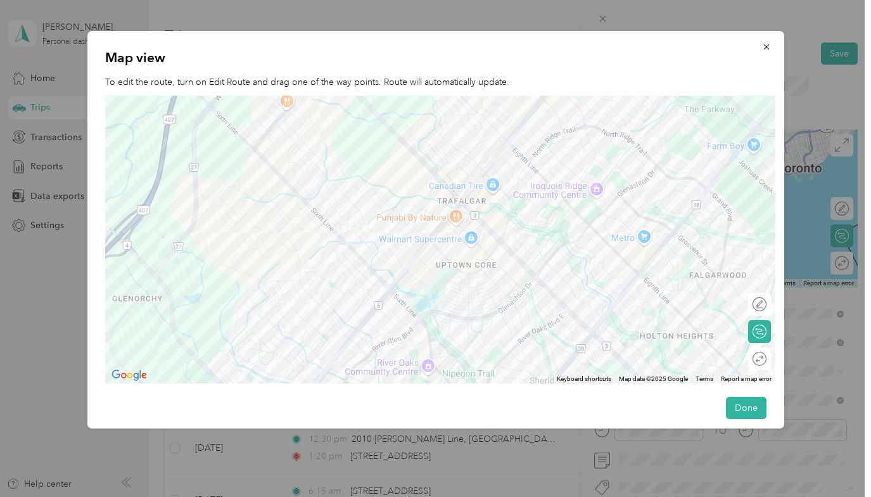
drag, startPoint x: 631, startPoint y: 198, endPoint x: 658, endPoint y: 299, distance: 104.2
click at [658, 299] on div at bounding box center [440, 240] width 671 height 288
click at [764, 45] on icon "button" at bounding box center [766, 46] width 5 height 5
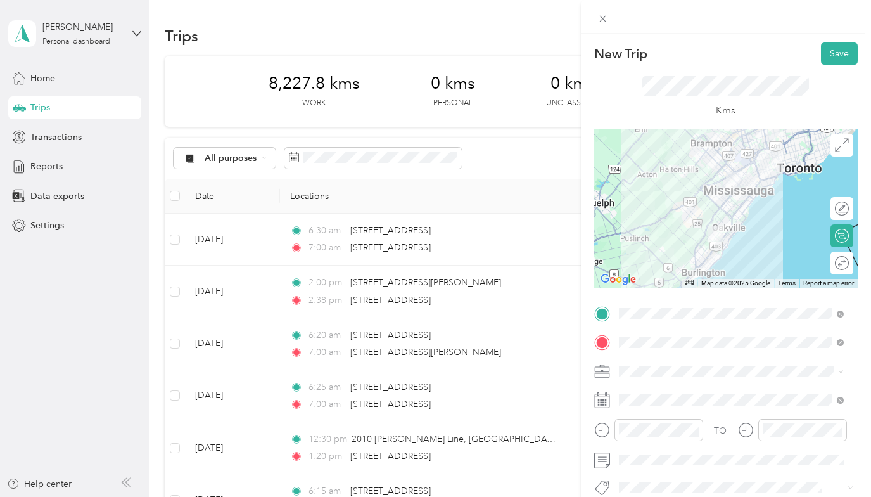
click at [675, 188] on span "[STREET_ADDRESS]" at bounding box center [683, 187] width 80 height 11
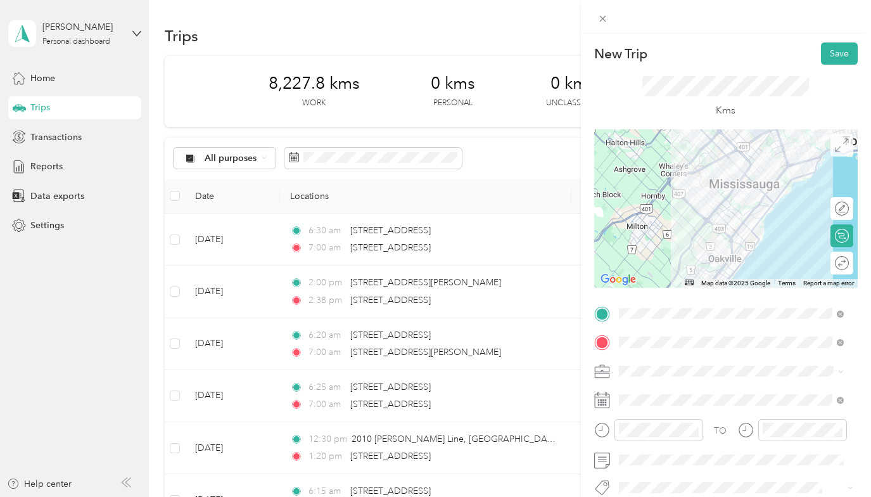
click at [835, 143] on icon at bounding box center [842, 145] width 14 height 14
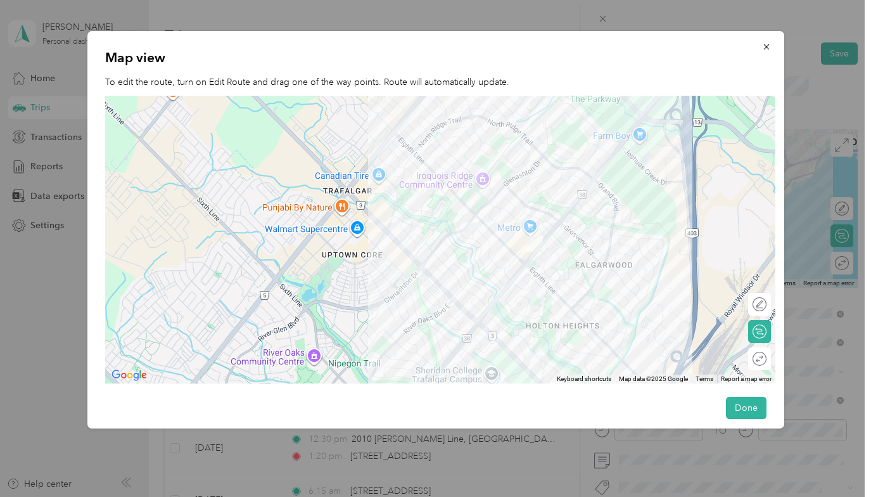
drag, startPoint x: 554, startPoint y: 367, endPoint x: 448, endPoint y: 253, distance: 155.1
click at [448, 253] on div at bounding box center [440, 240] width 671 height 288
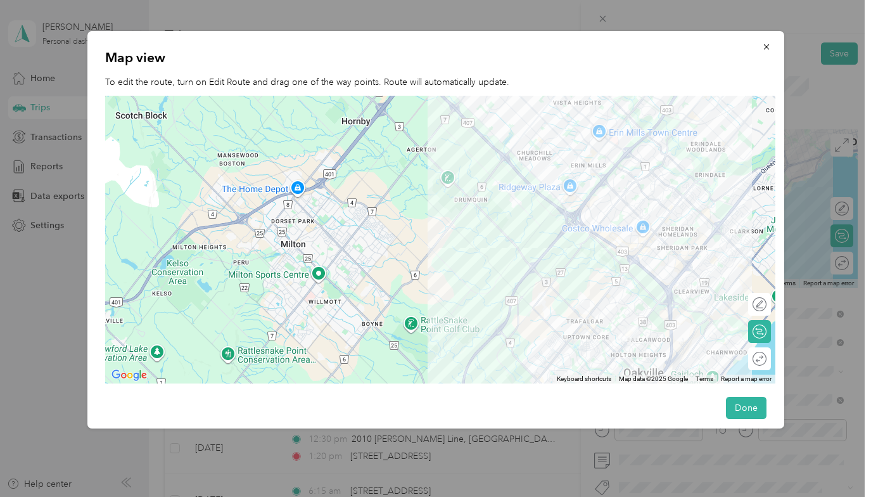
drag, startPoint x: 544, startPoint y: 164, endPoint x: 579, endPoint y: 258, distance: 100.0
click at [578, 257] on div at bounding box center [440, 240] width 671 height 288
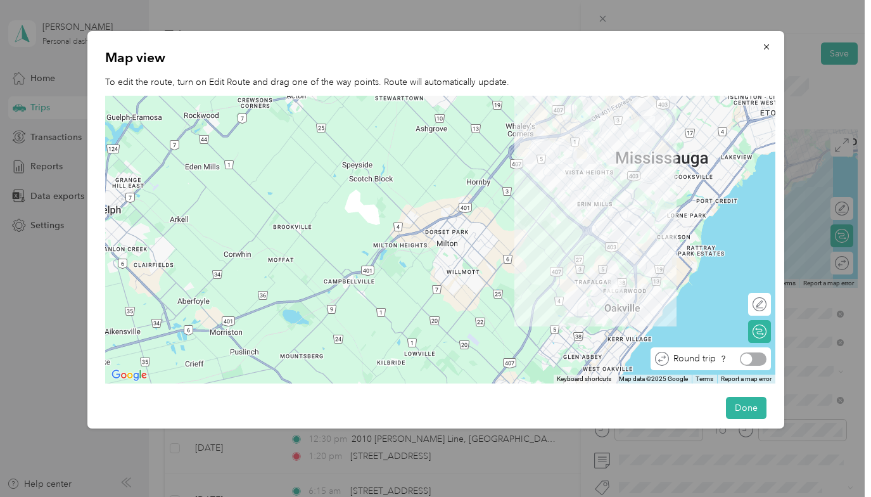
click at [760, 357] on div at bounding box center [753, 358] width 27 height 13
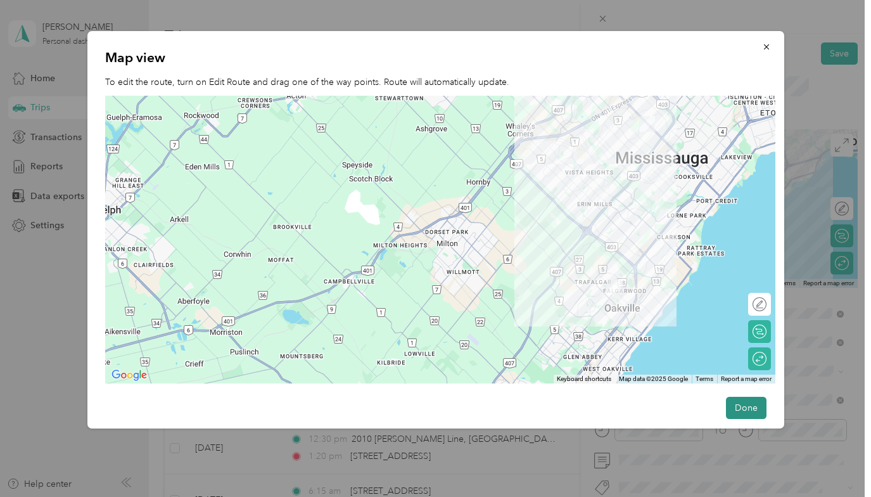
click at [738, 403] on button "Done" at bounding box center [746, 408] width 41 height 22
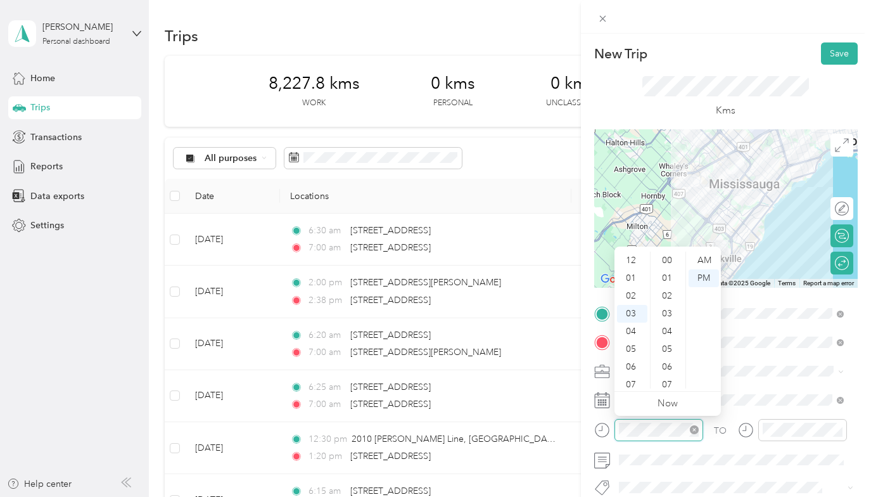
scroll to position [337, 0]
click at [632, 310] on div "06" at bounding box center [632, 314] width 30 height 18
drag, startPoint x: 668, startPoint y: 325, endPoint x: 679, endPoint y: 300, distance: 27.0
click at [668, 325] on div "30" at bounding box center [668, 329] width 30 height 18
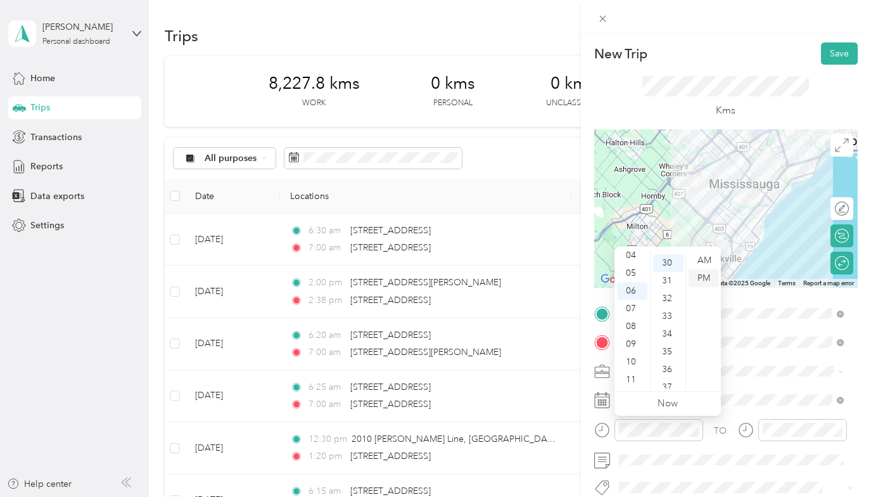
scroll to position [532, 0]
click at [704, 259] on div "AM" at bounding box center [704, 261] width 30 height 18
click at [703, 259] on div "AM" at bounding box center [704, 261] width 30 height 18
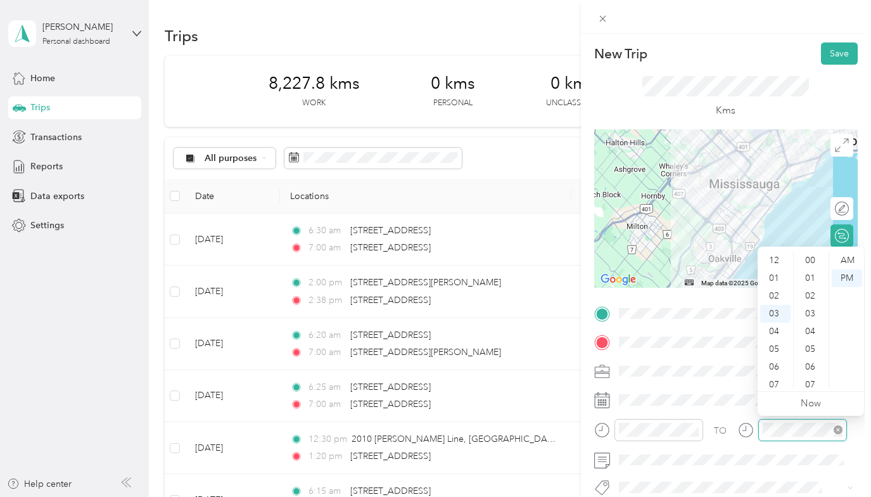
scroll to position [337, 0]
click at [771, 331] on div "07" at bounding box center [775, 332] width 30 height 18
click at [810, 256] on div "00" at bounding box center [811, 261] width 30 height 18
click at [847, 261] on div "AM" at bounding box center [847, 261] width 30 height 18
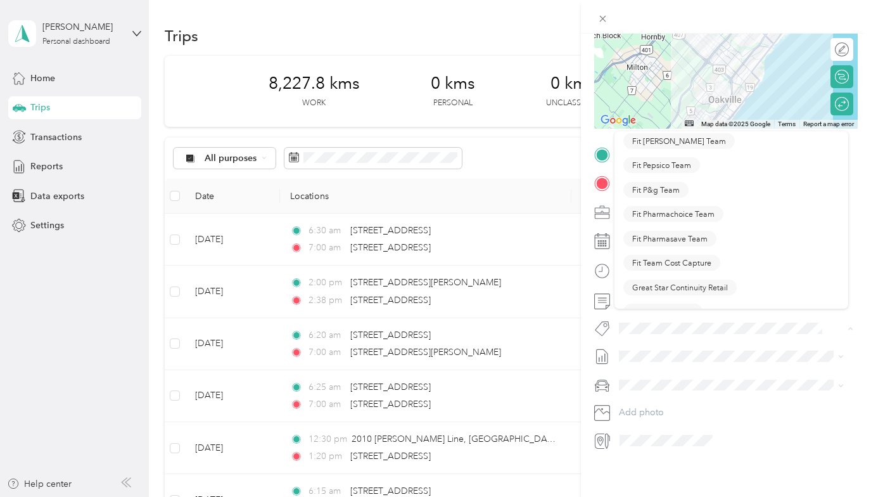
scroll to position [570, 0]
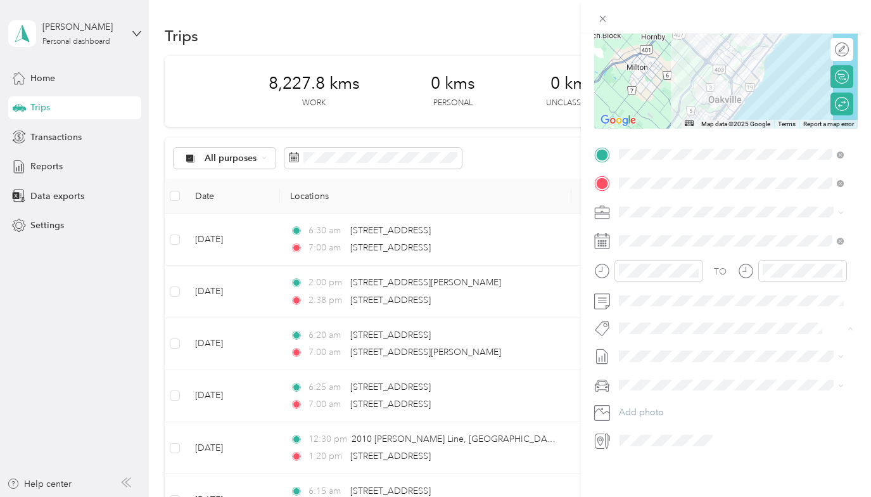
click at [640, 256] on span "Metro On" at bounding box center [649, 256] width 34 height 11
click at [606, 238] on rect at bounding box center [605, 239] width 2 height 2
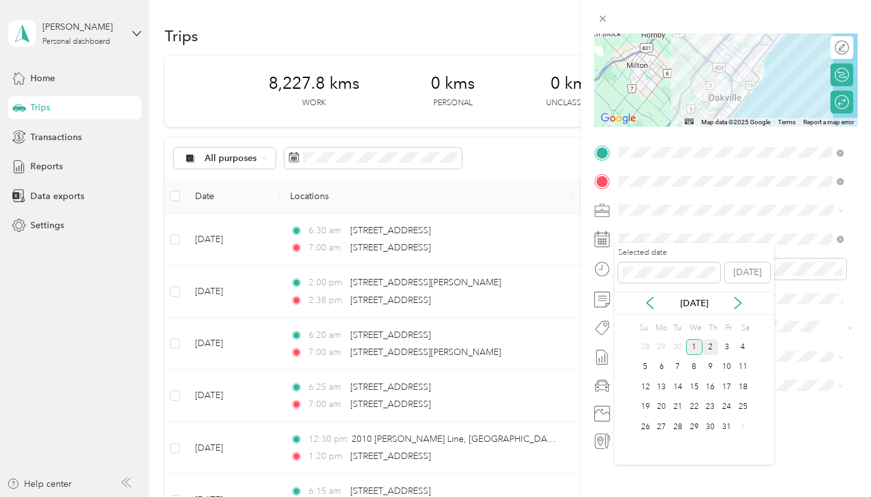
click at [709, 343] on div "2" at bounding box center [711, 347] width 16 height 16
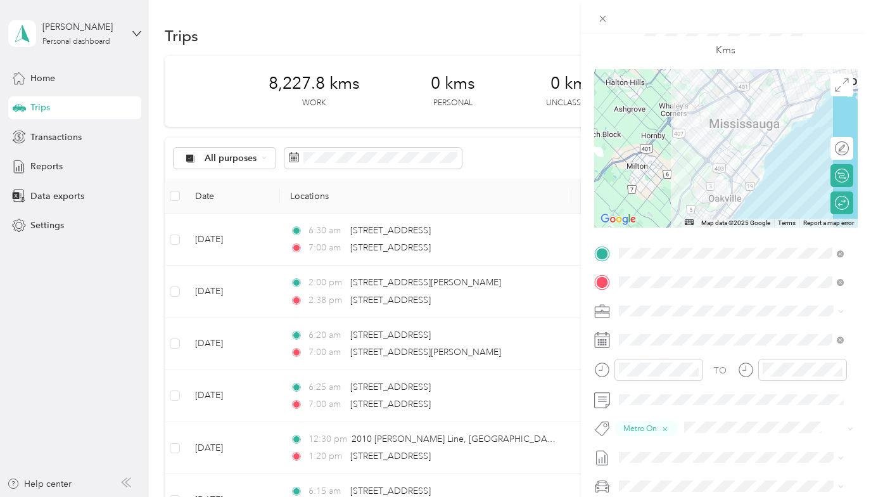
scroll to position [0, 0]
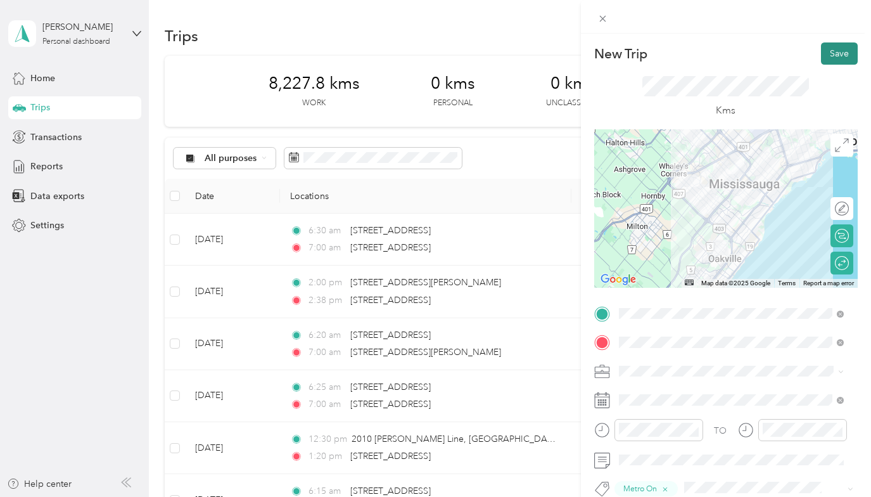
click at [828, 50] on button "Save" at bounding box center [839, 53] width 37 height 22
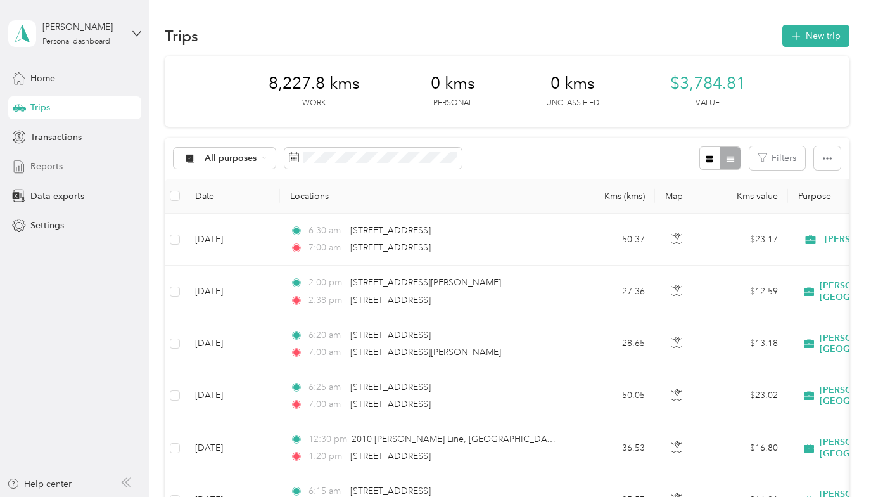
click at [45, 166] on span "Reports" at bounding box center [46, 166] width 32 height 13
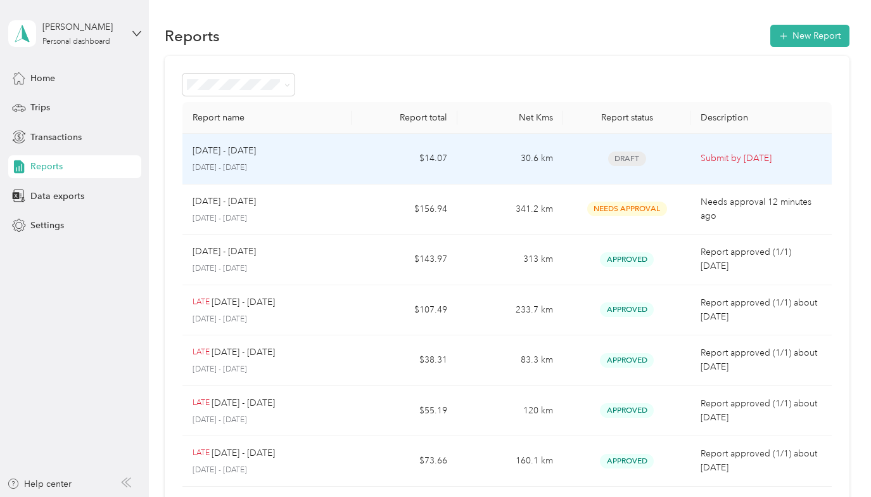
click at [214, 149] on p "[DATE] - [DATE]" at bounding box center [224, 151] width 63 height 14
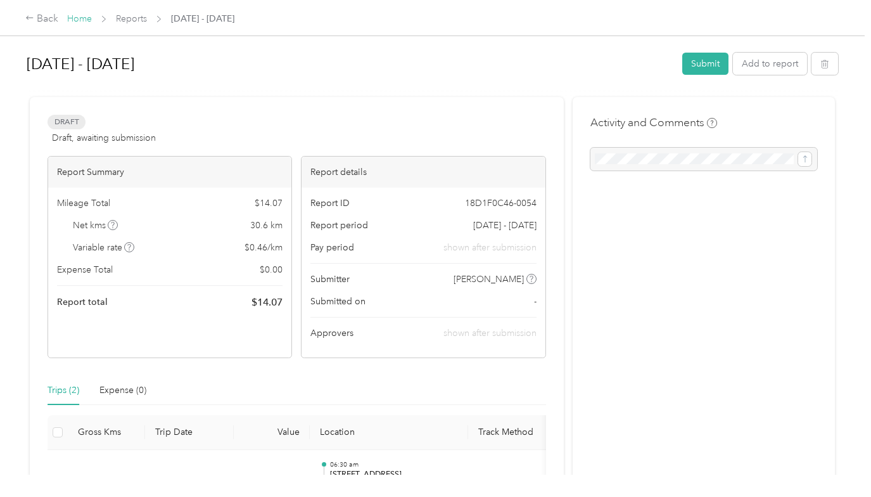
click at [76, 18] on link "Home" at bounding box center [79, 18] width 25 height 11
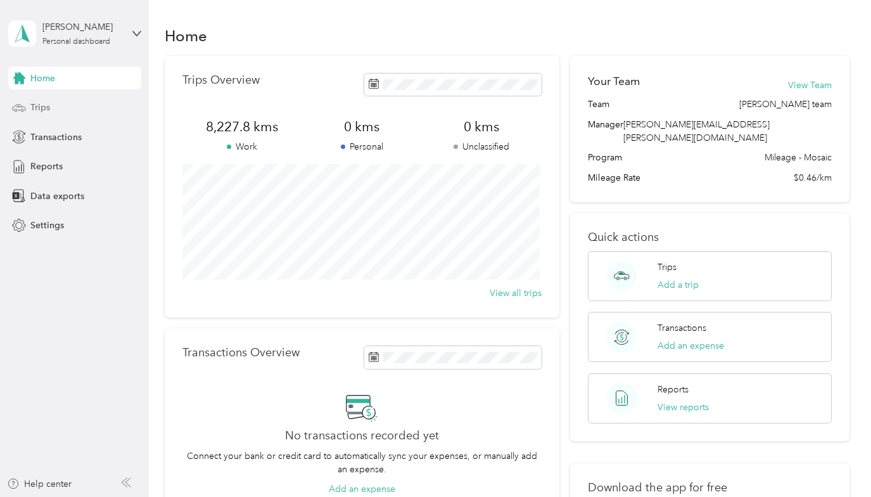
click at [35, 103] on span "Trips" at bounding box center [40, 107] width 20 height 13
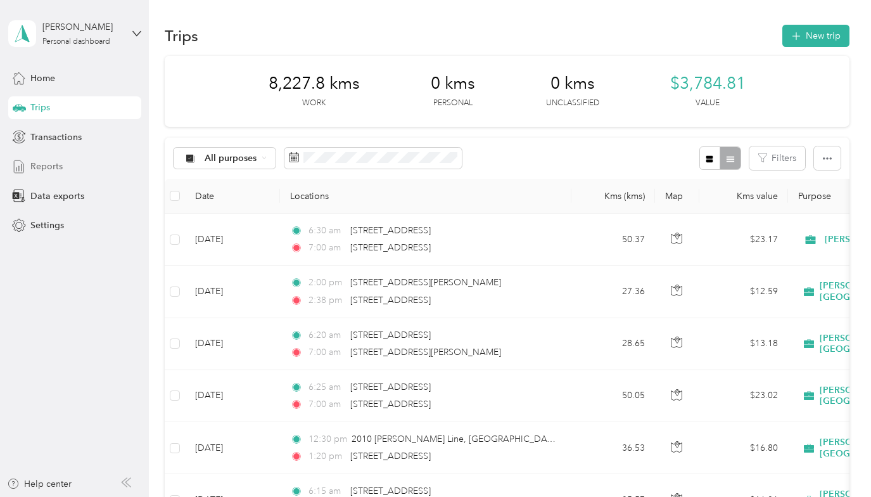
click at [38, 162] on span "Reports" at bounding box center [46, 166] width 32 height 13
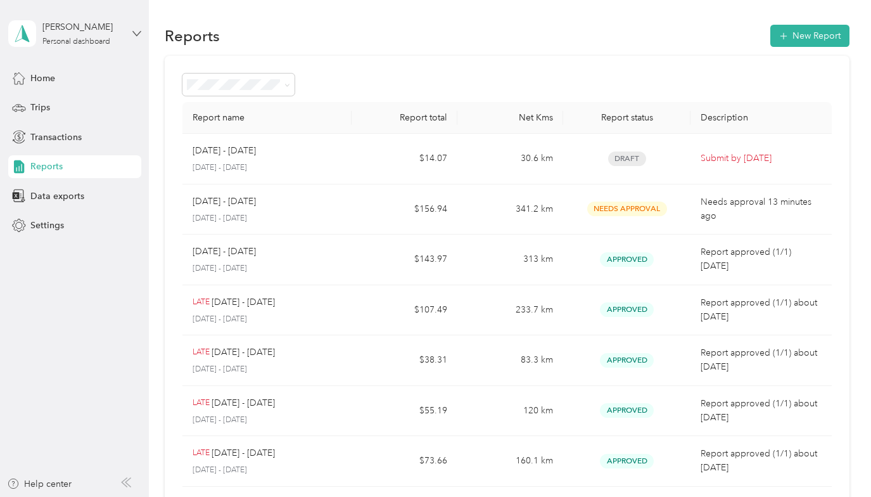
click at [136, 34] on icon at bounding box center [136, 33] width 9 height 9
click at [48, 102] on div "Log out" at bounding box center [43, 104] width 49 height 13
